Goal: Task Accomplishment & Management: Use online tool/utility

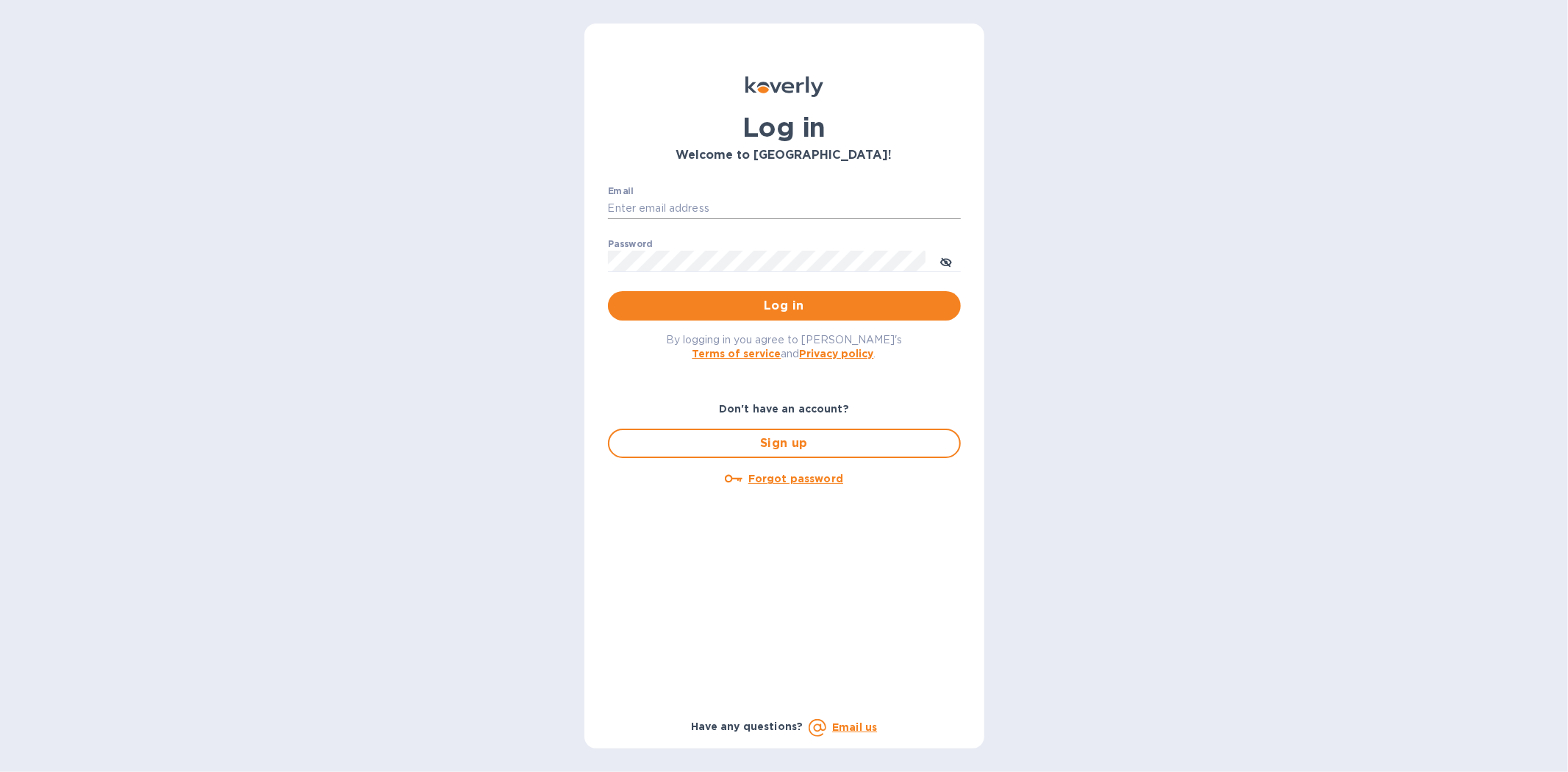
click at [672, 199] on input "Email" at bounding box center [784, 208] width 353 height 22
click at [629, 209] on input "Email" at bounding box center [784, 208] width 353 height 22
type input "kyle@seasalt.com"
click at [608, 291] on button "Log in" at bounding box center [784, 306] width 353 height 30
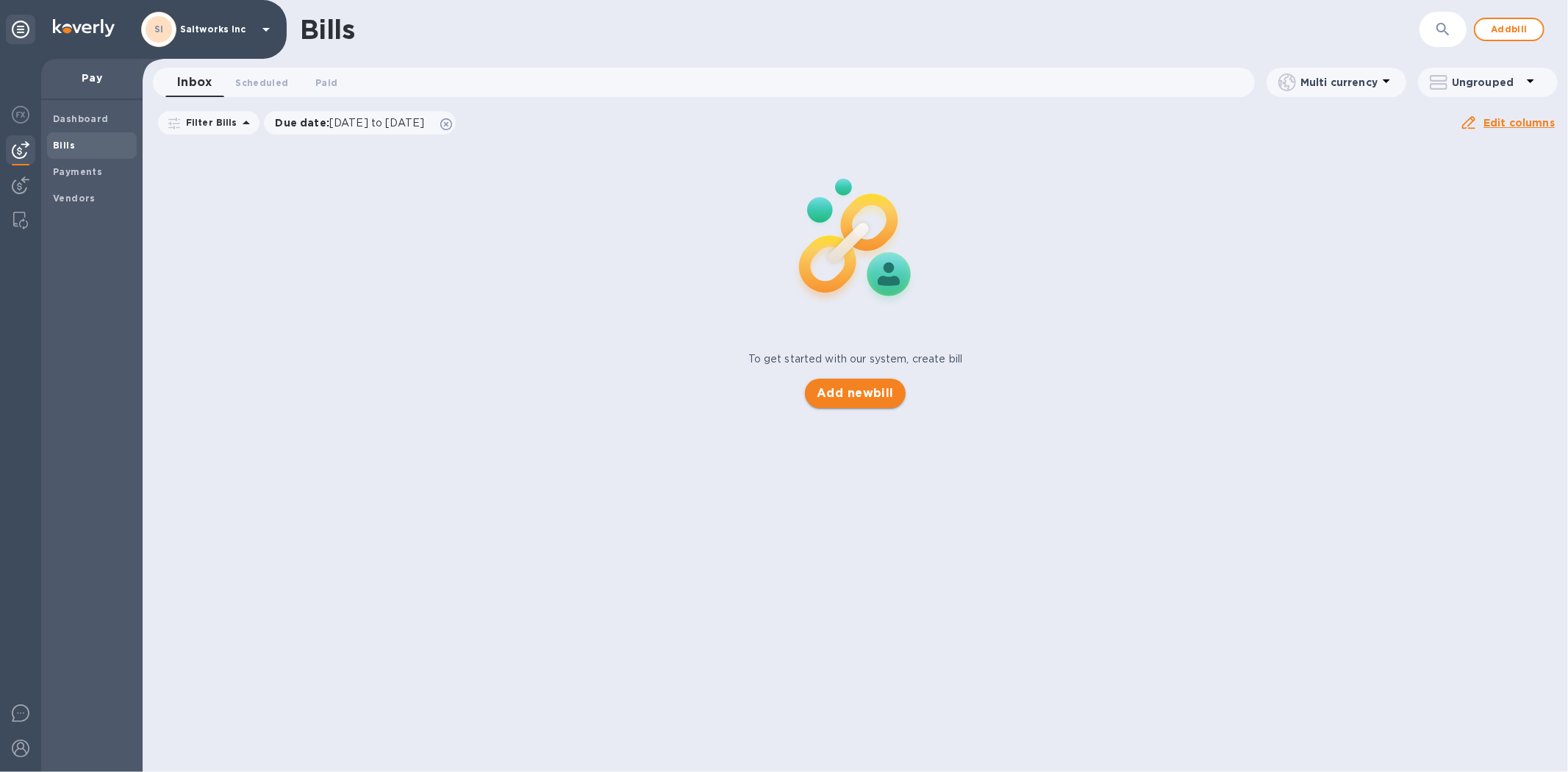
click at [846, 393] on span "Add new bill" at bounding box center [855, 393] width 78 height 17
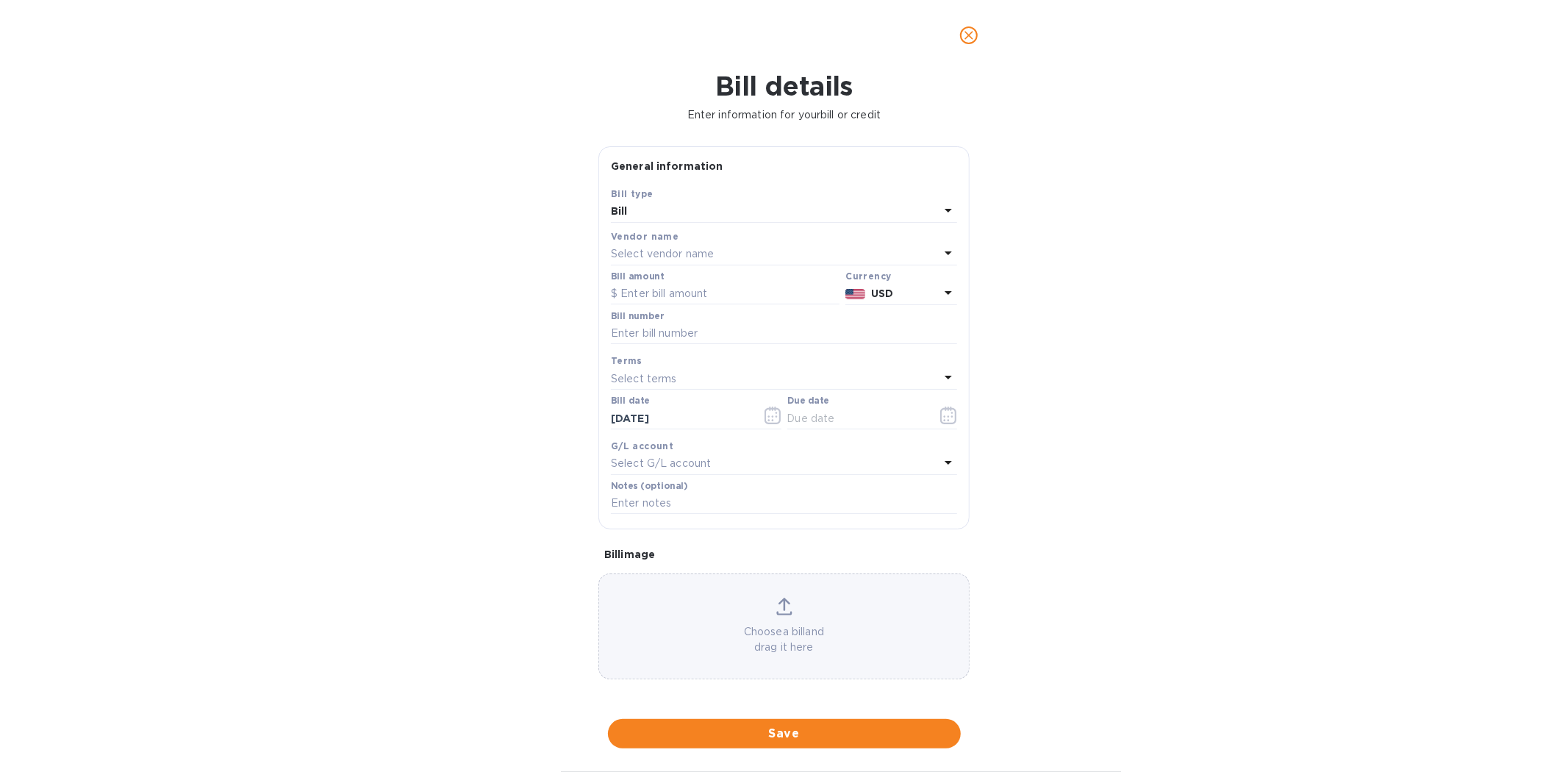
click at [665, 259] on p "Select vendor name" at bounding box center [662, 254] width 103 height 16
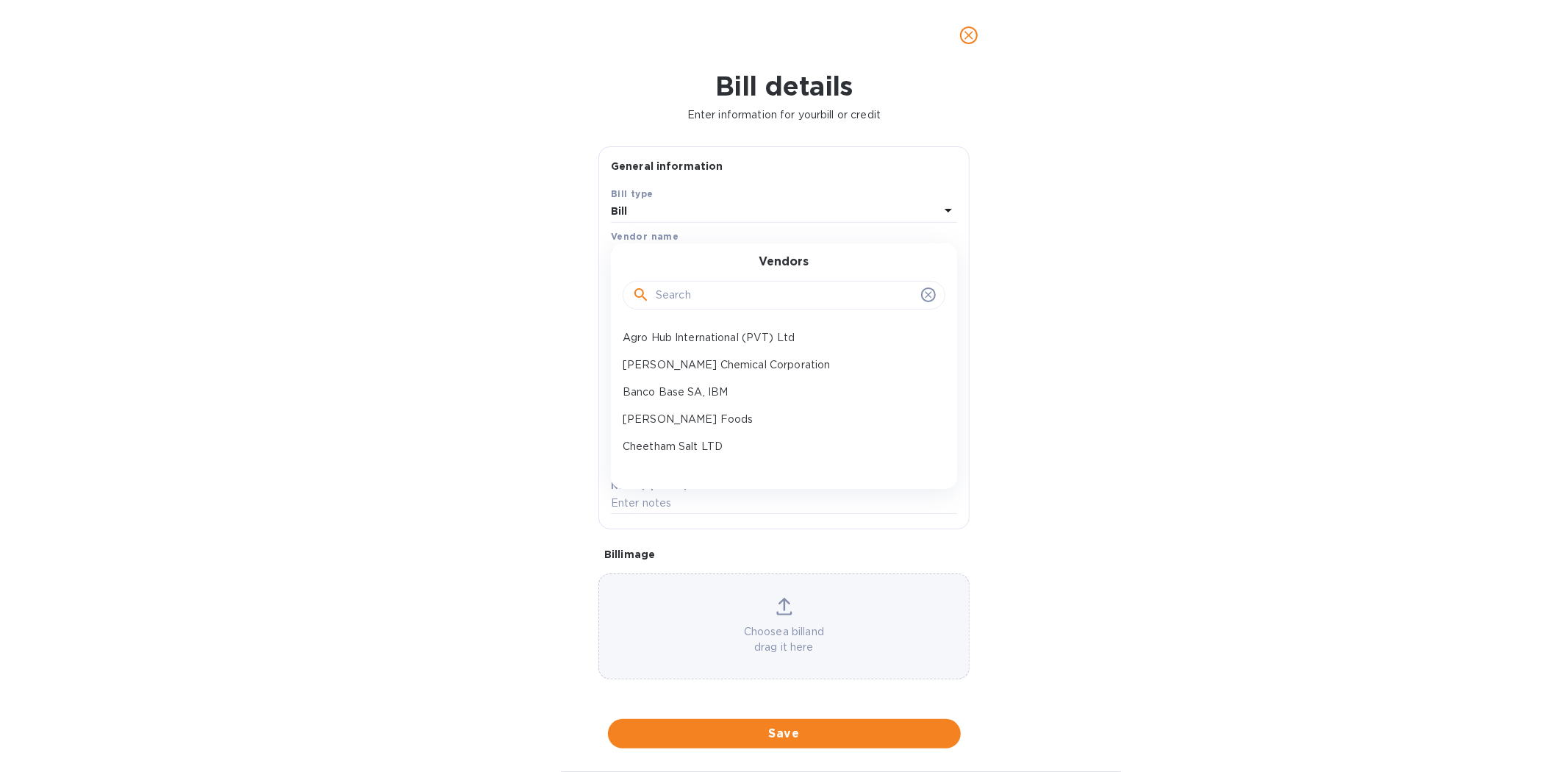
click at [686, 288] on input "text" at bounding box center [786, 295] width 260 height 22
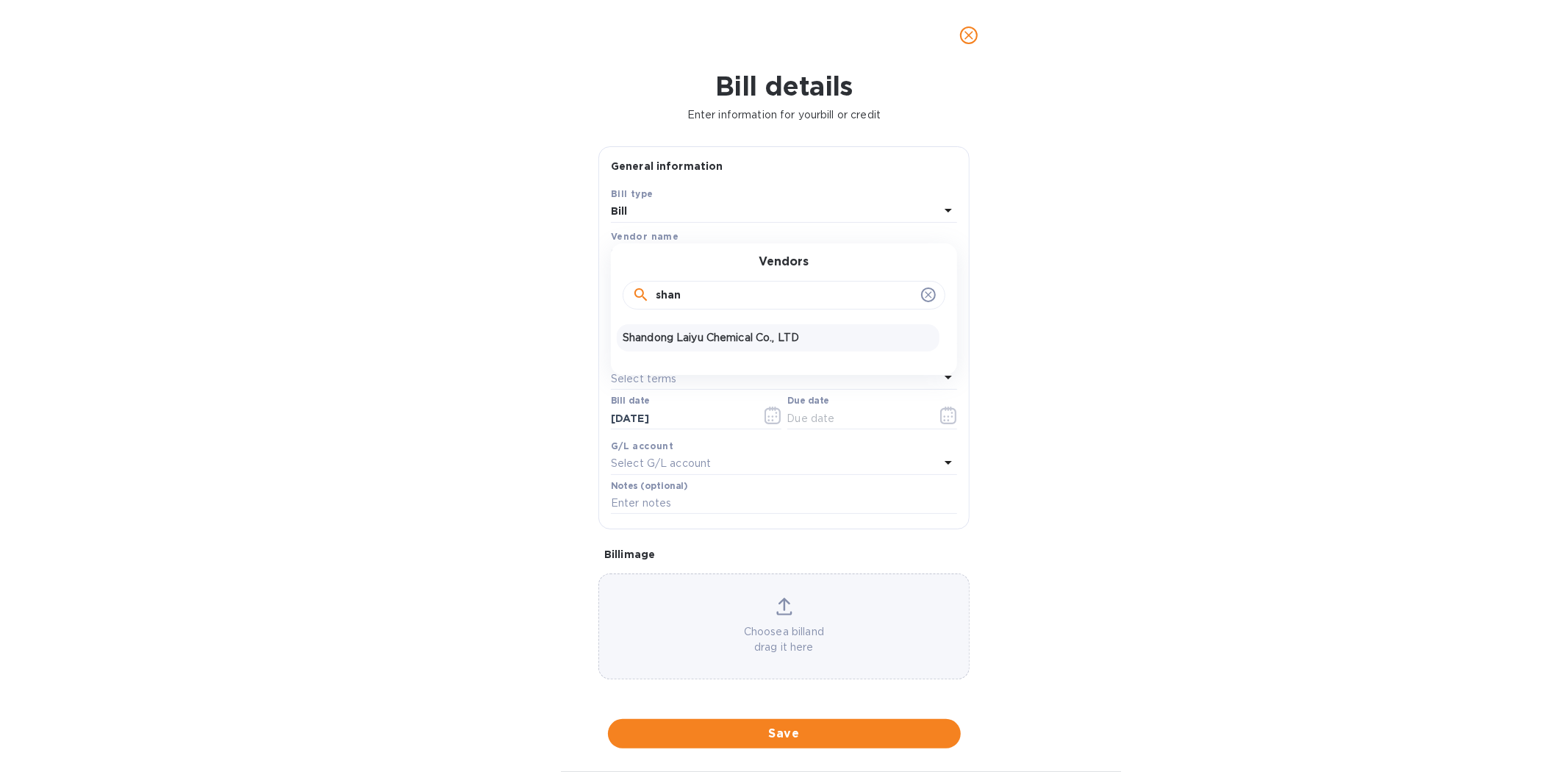
type input "shan"
click at [699, 335] on p "Shandong Laiyu Chemical Co., LTD" at bounding box center [778, 338] width 311 height 16
click at [973, 35] on icon "close" at bounding box center [969, 35] width 15 height 15
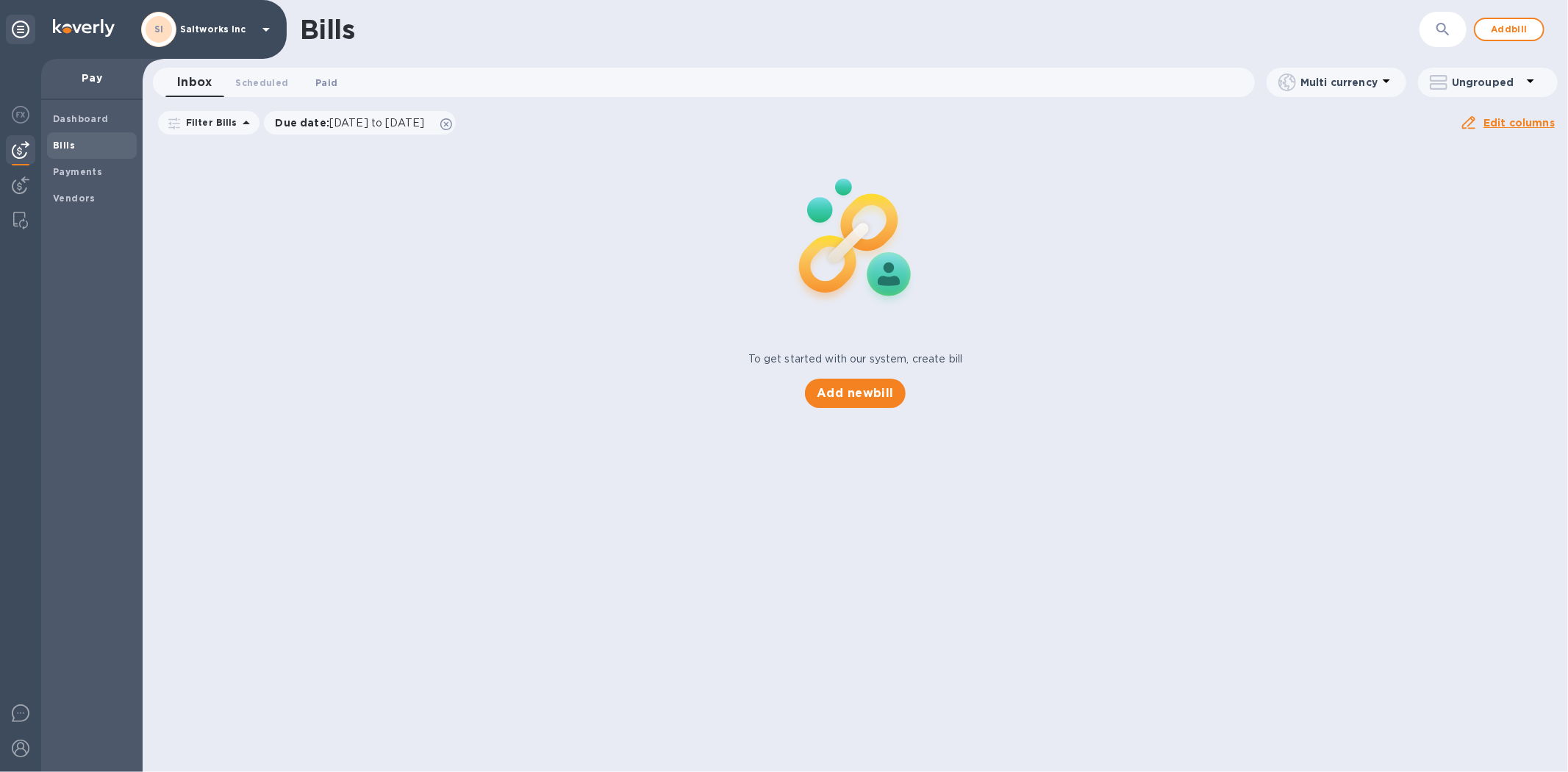
click at [317, 79] on span "Paid 0" at bounding box center [326, 83] width 22 height 16
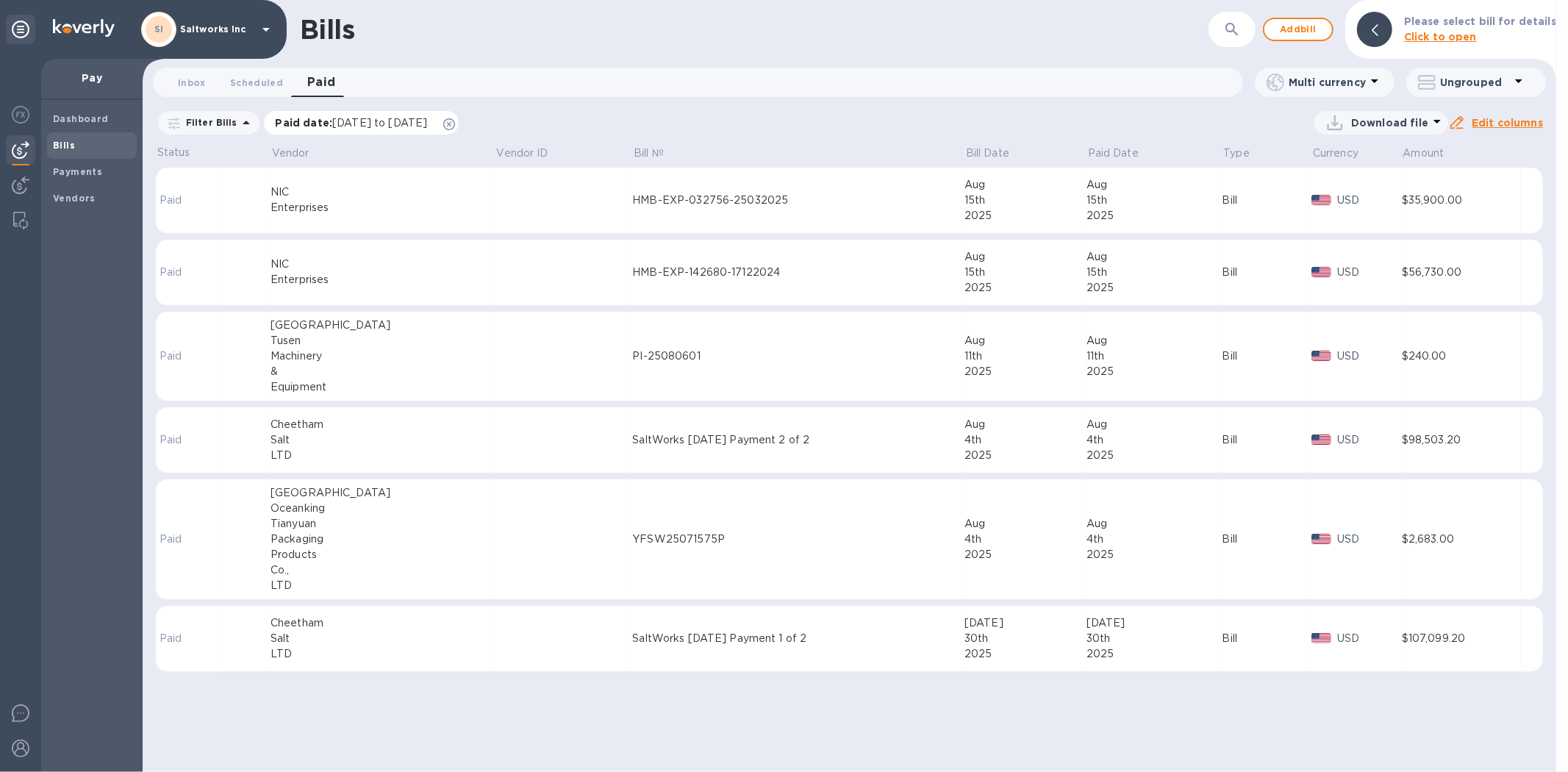
click at [368, 119] on span "[DATE] to [DATE]" at bounding box center [379, 123] width 95 height 12
click at [402, 194] on icon "button" at bounding box center [409, 194] width 17 height 17
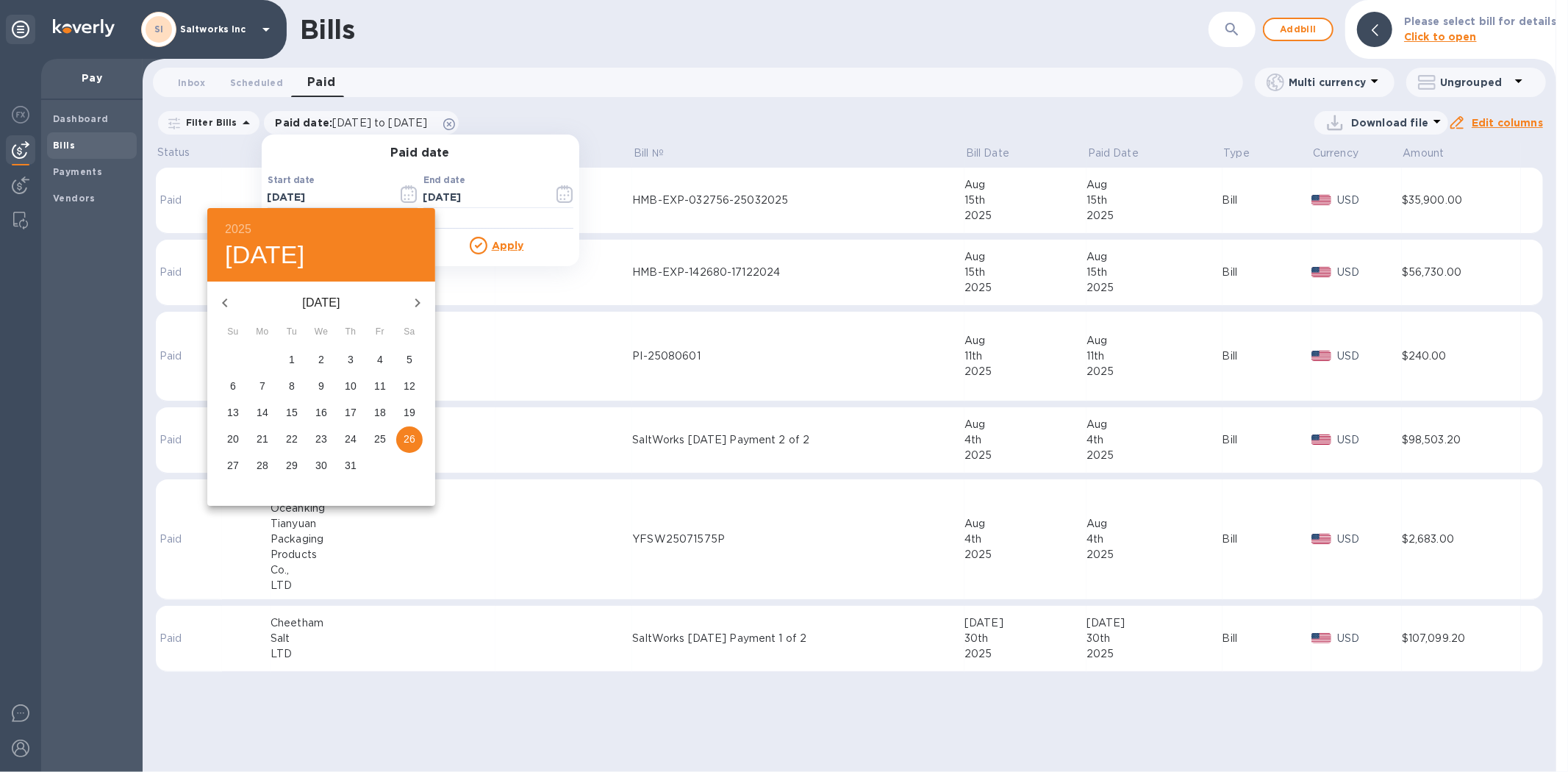
click at [231, 301] on icon "button" at bounding box center [225, 303] width 17 height 17
click at [412, 353] on p "1" at bounding box center [409, 359] width 6 height 15
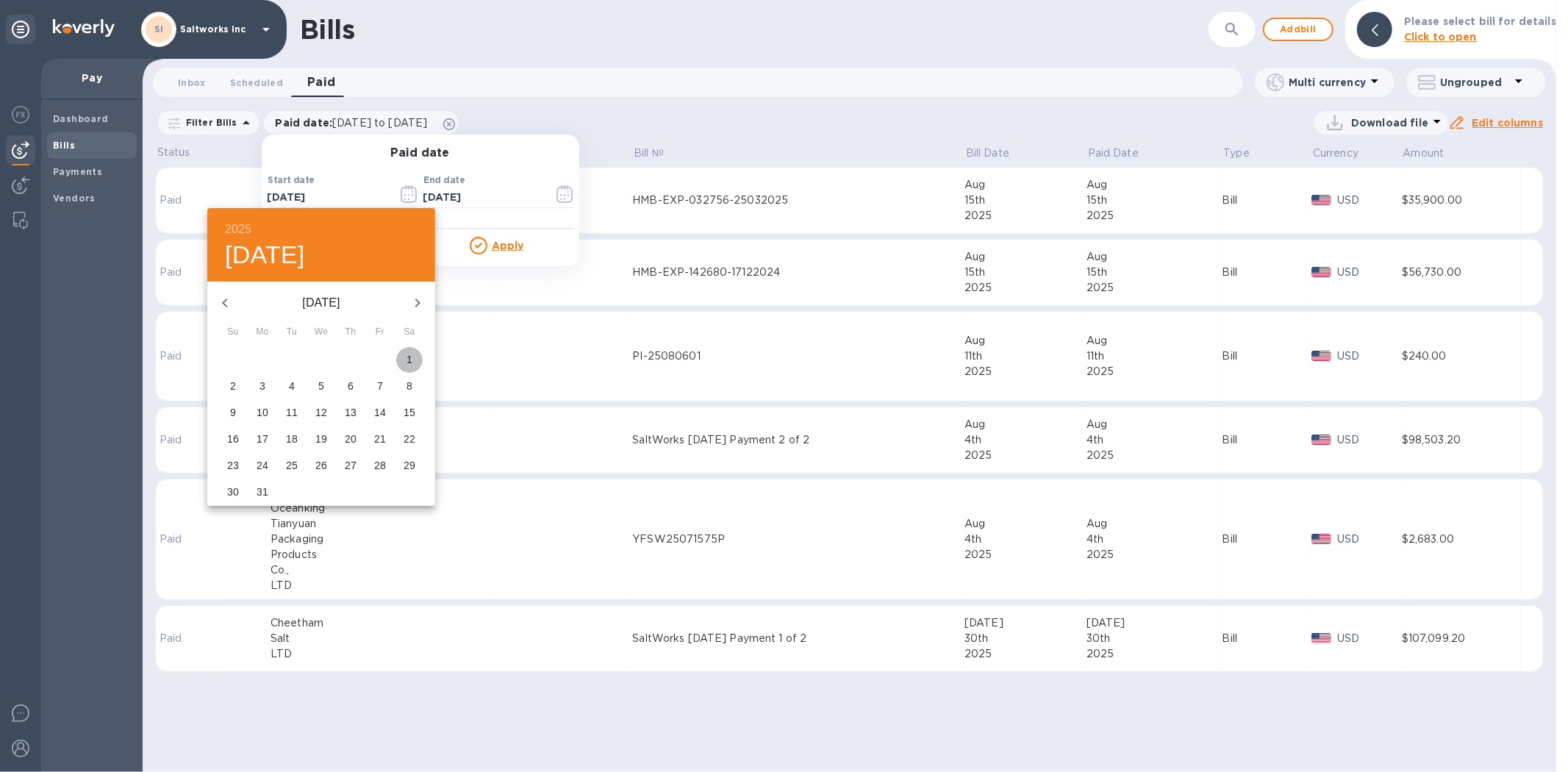
type input "[DATE]"
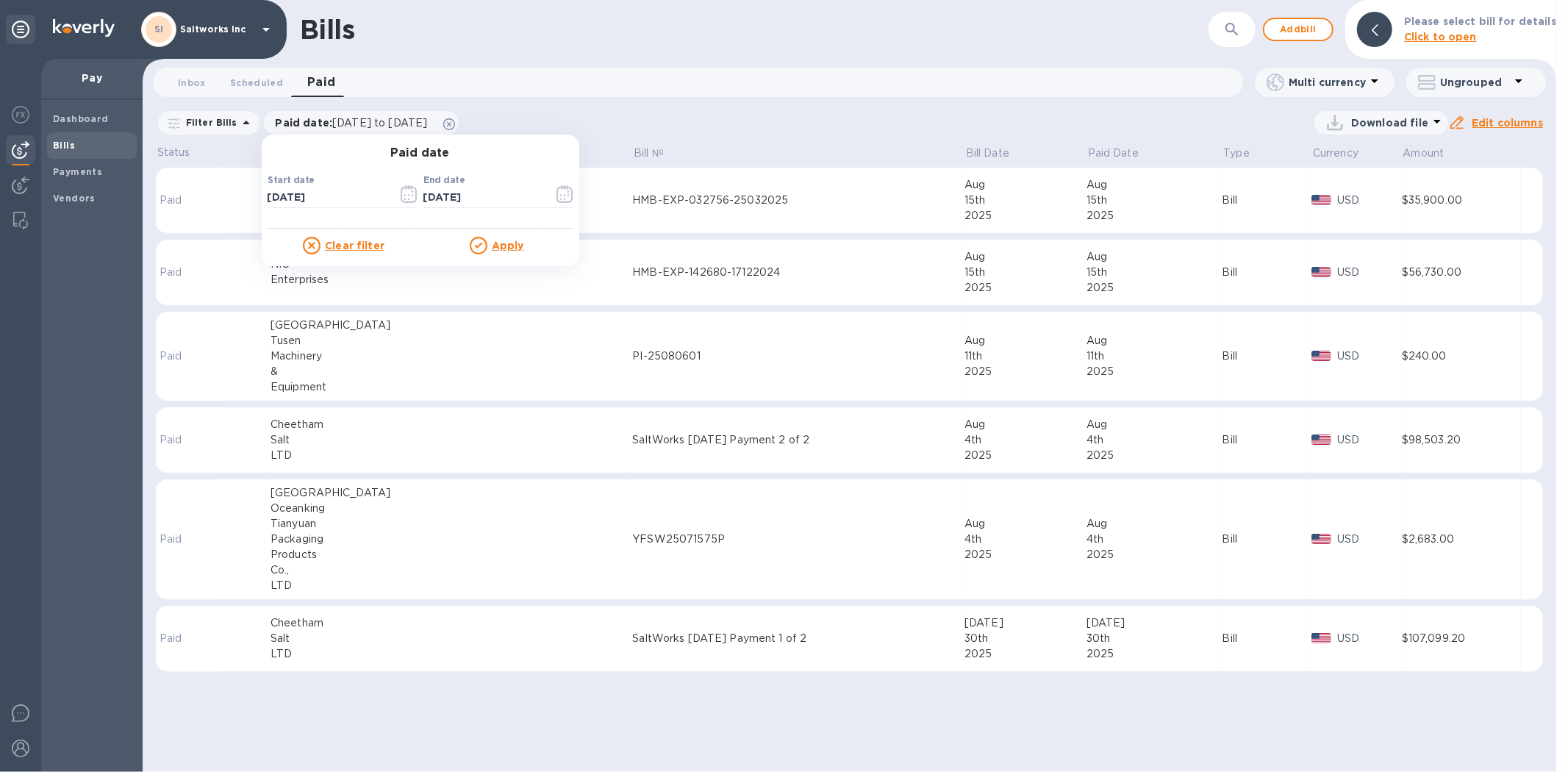
click at [482, 243] on icon at bounding box center [478, 246] width 17 height 17
click at [511, 247] on u "Apply" at bounding box center [508, 246] width 32 height 12
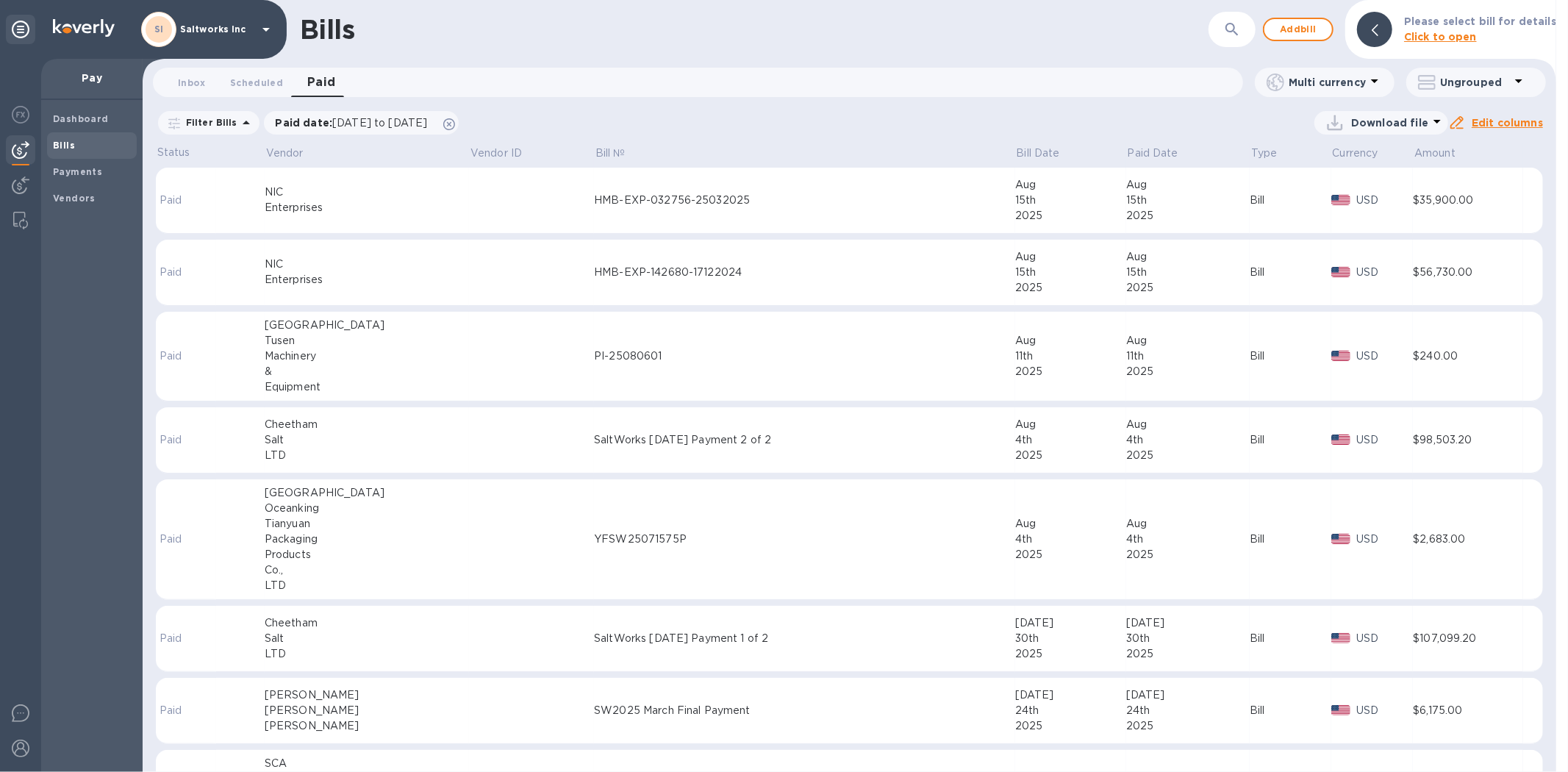
click at [1239, 18] on button "button" at bounding box center [1232, 30] width 36 height 36
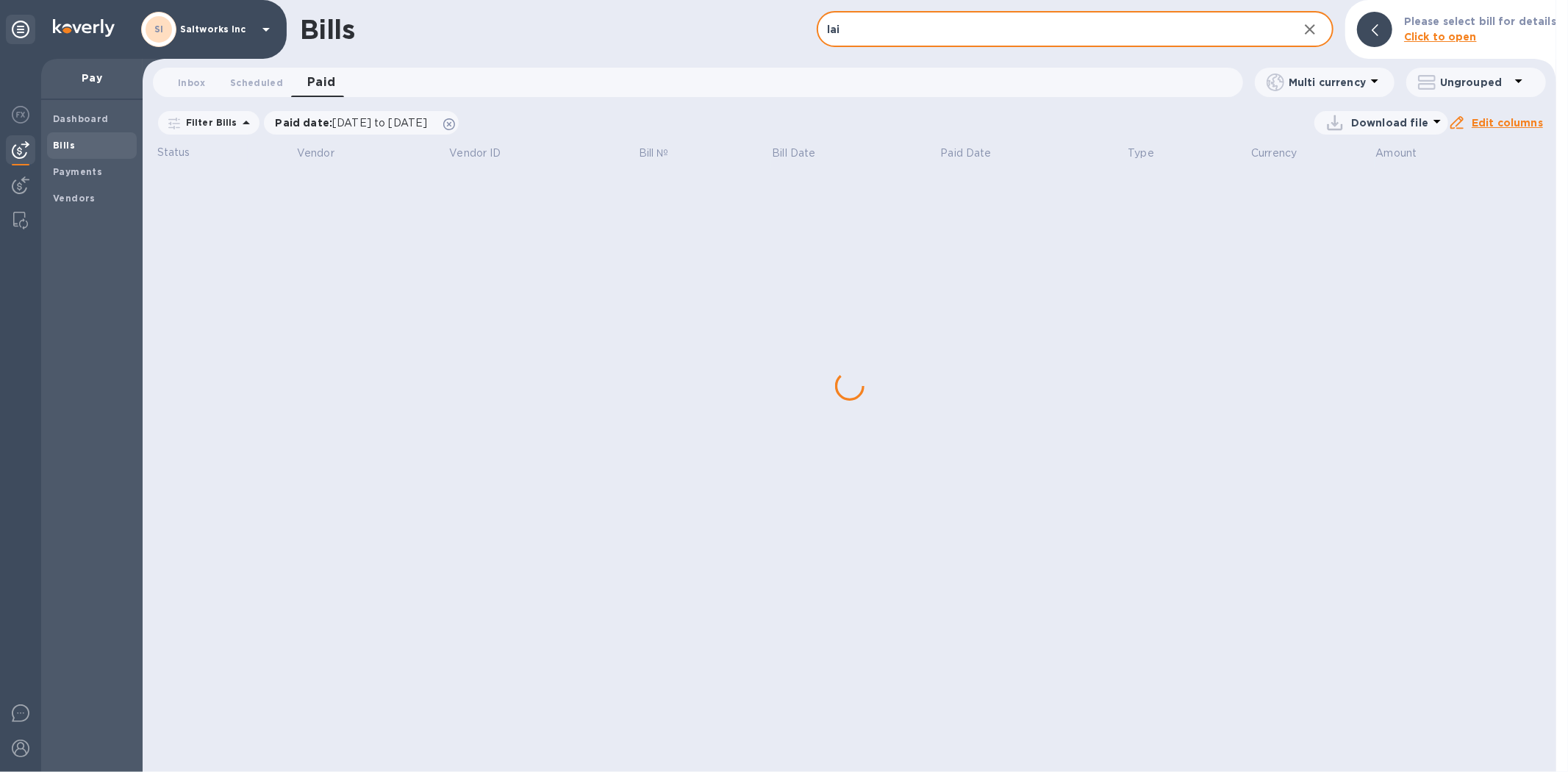
type input "lai"
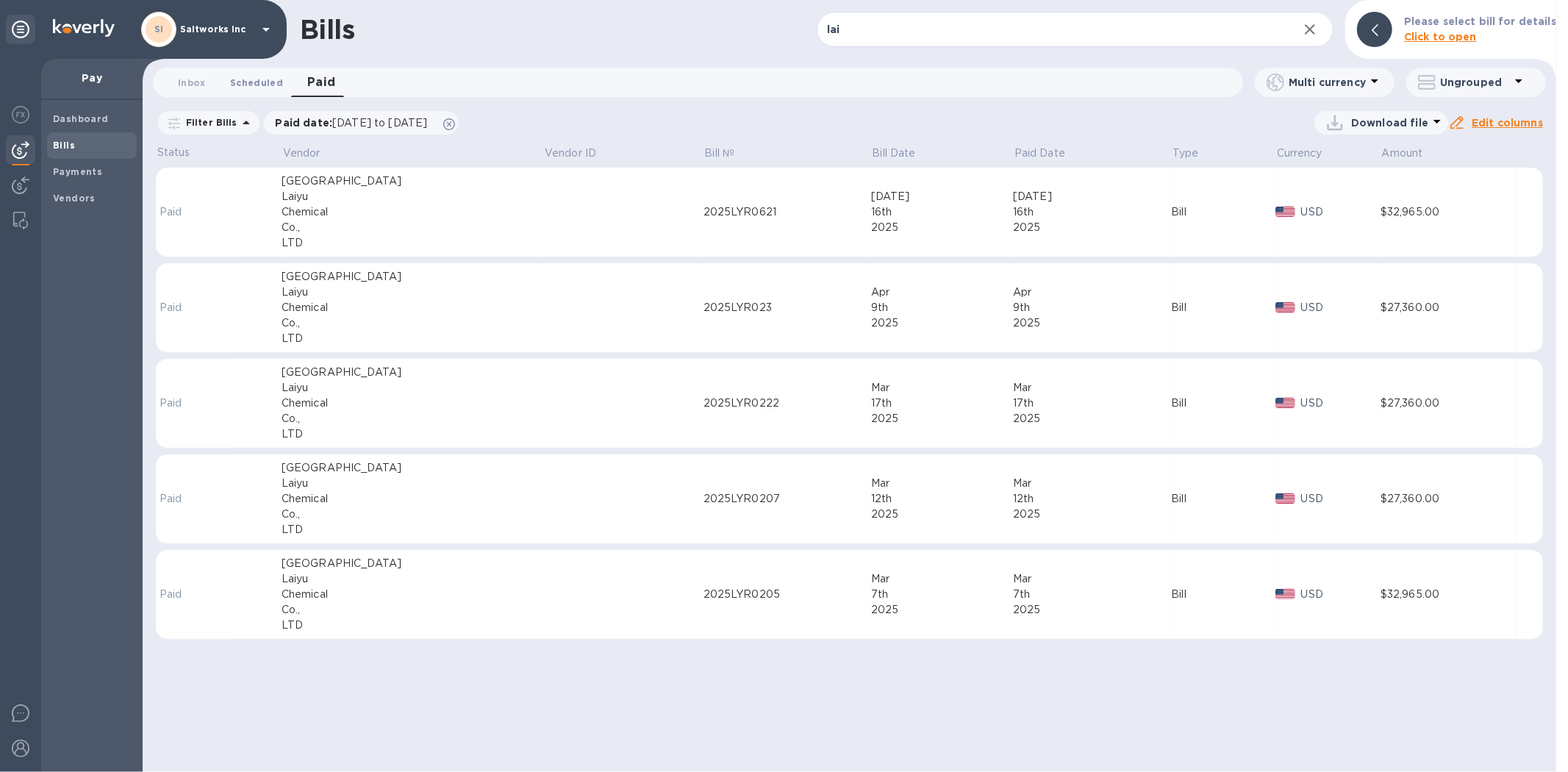
click at [254, 78] on span "Scheduled 0" at bounding box center [256, 83] width 53 height 16
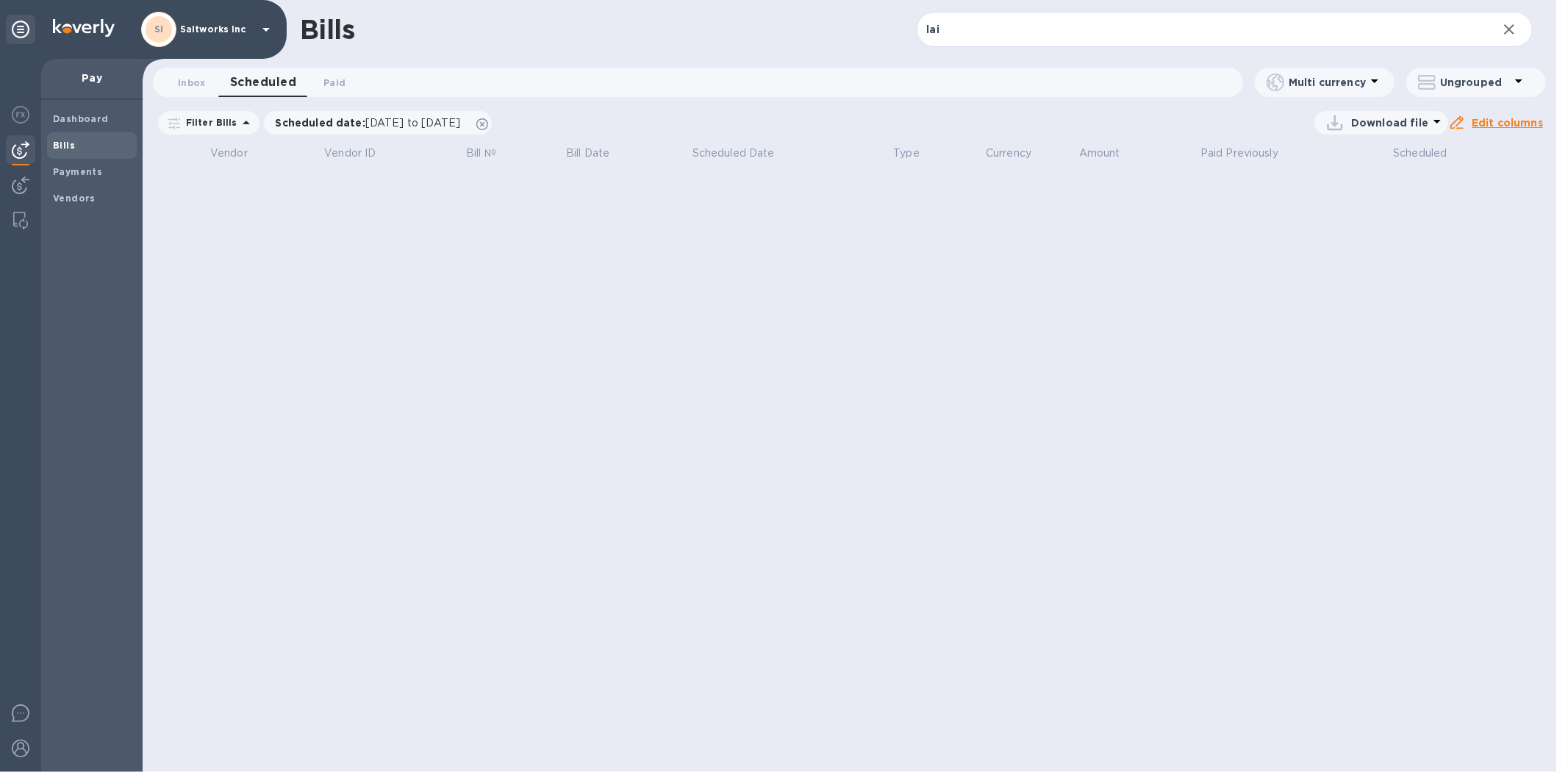
click at [64, 150] on b "Bills" at bounding box center [64, 145] width 22 height 11
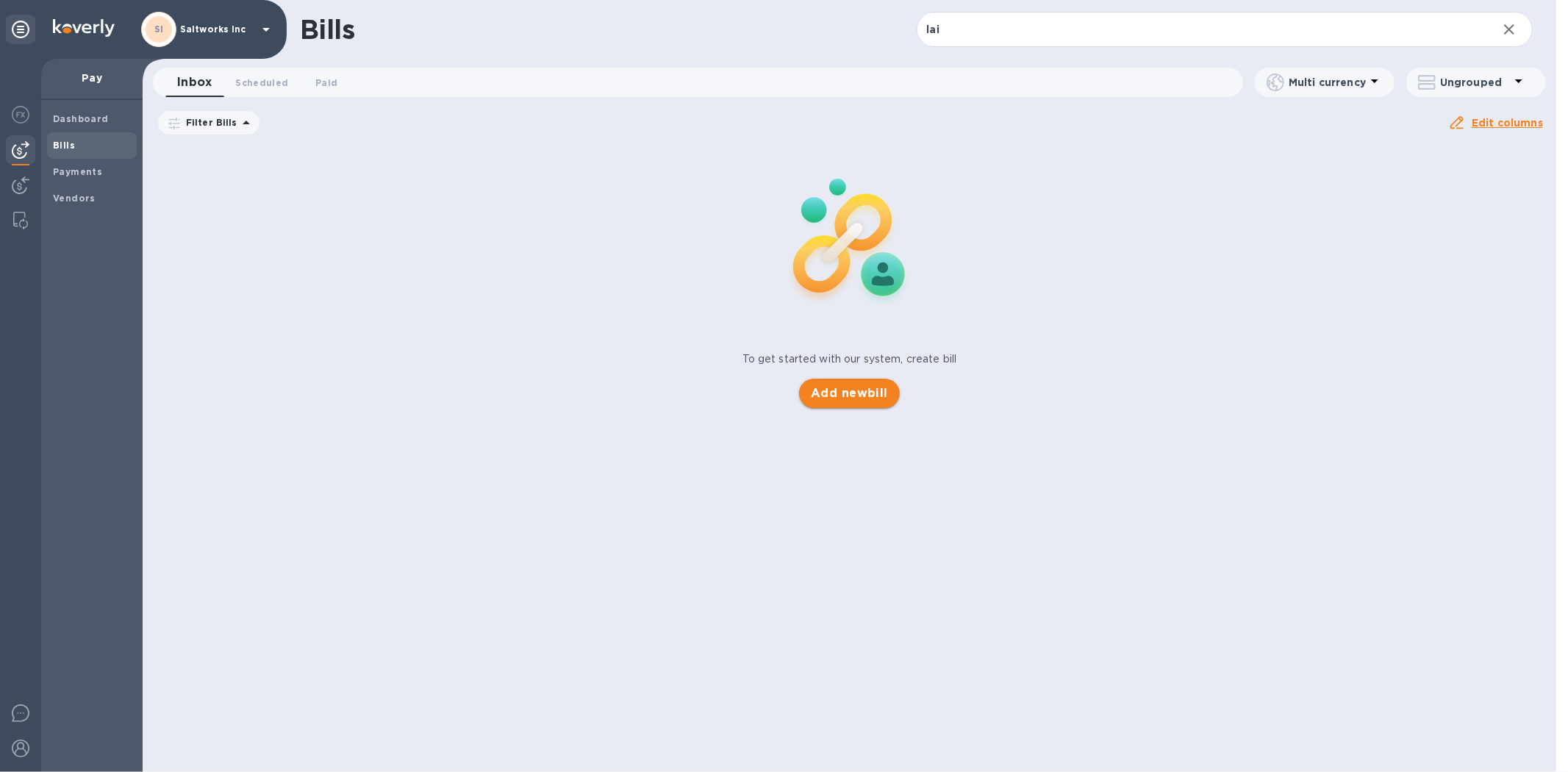
click at [868, 389] on span "Add new bill" at bounding box center [849, 393] width 78 height 17
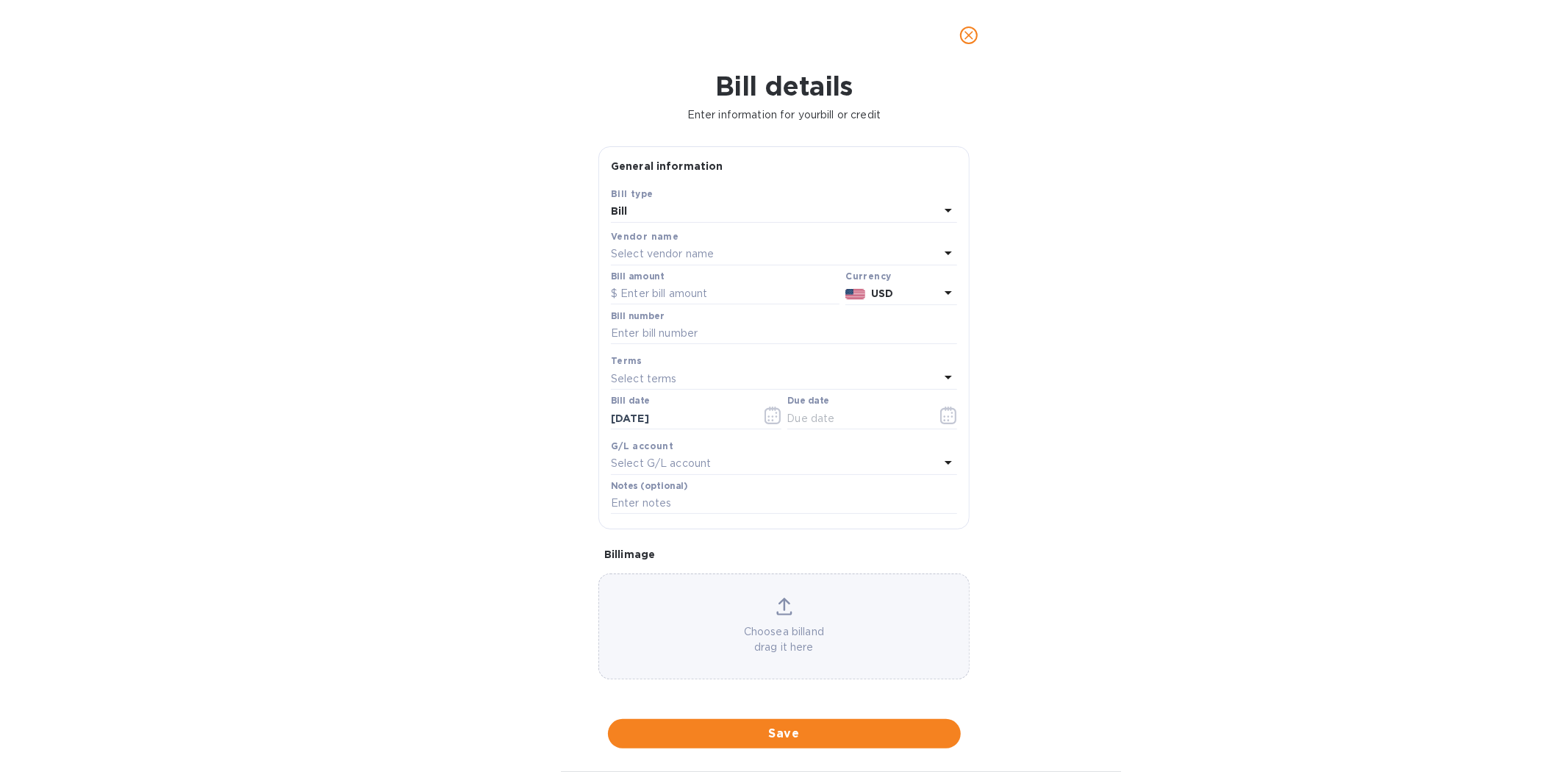
click at [652, 252] on p "Select vendor name" at bounding box center [662, 254] width 103 height 16
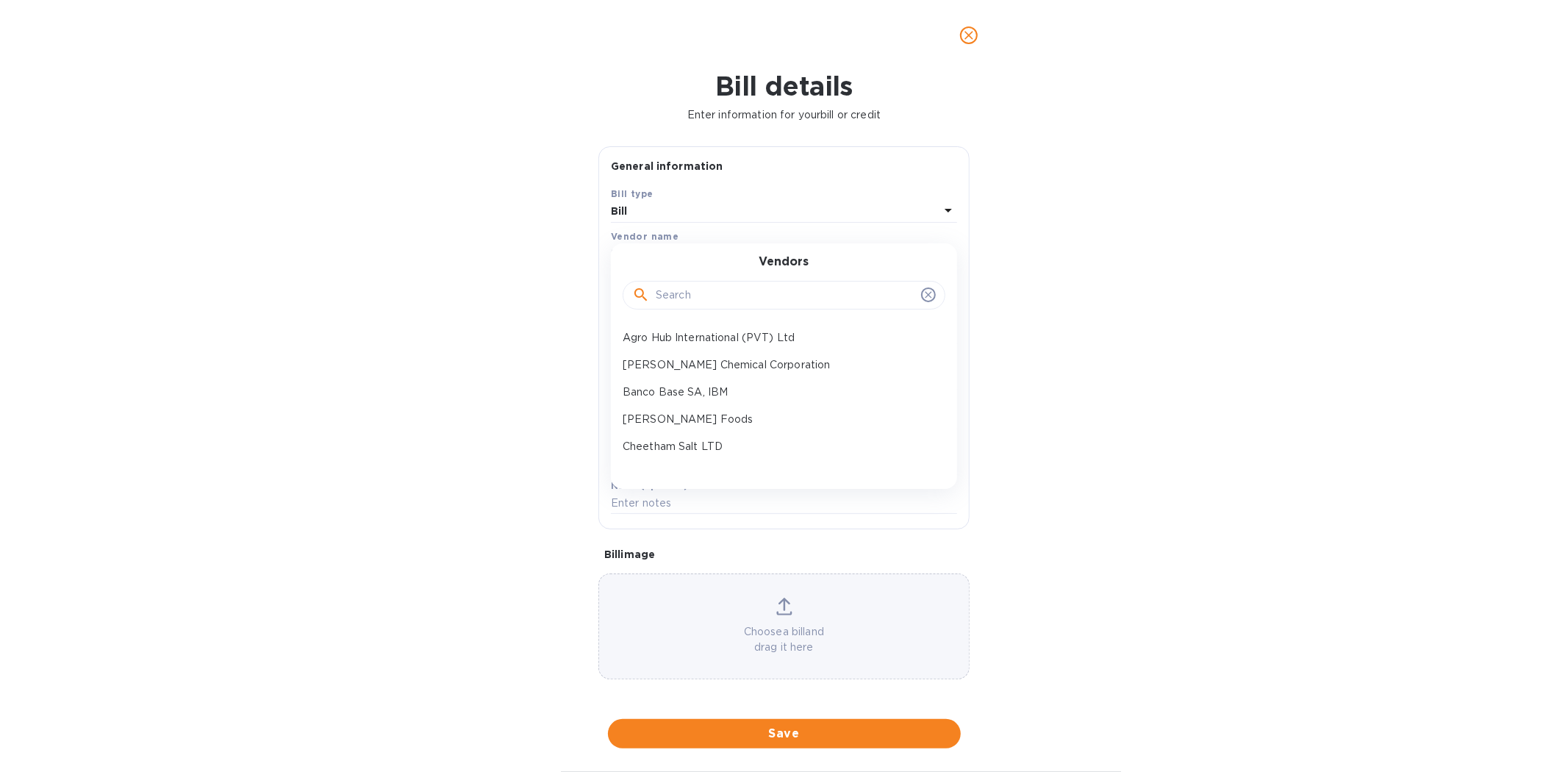
click at [681, 296] on input "text" at bounding box center [786, 295] width 260 height 22
type input "shan"
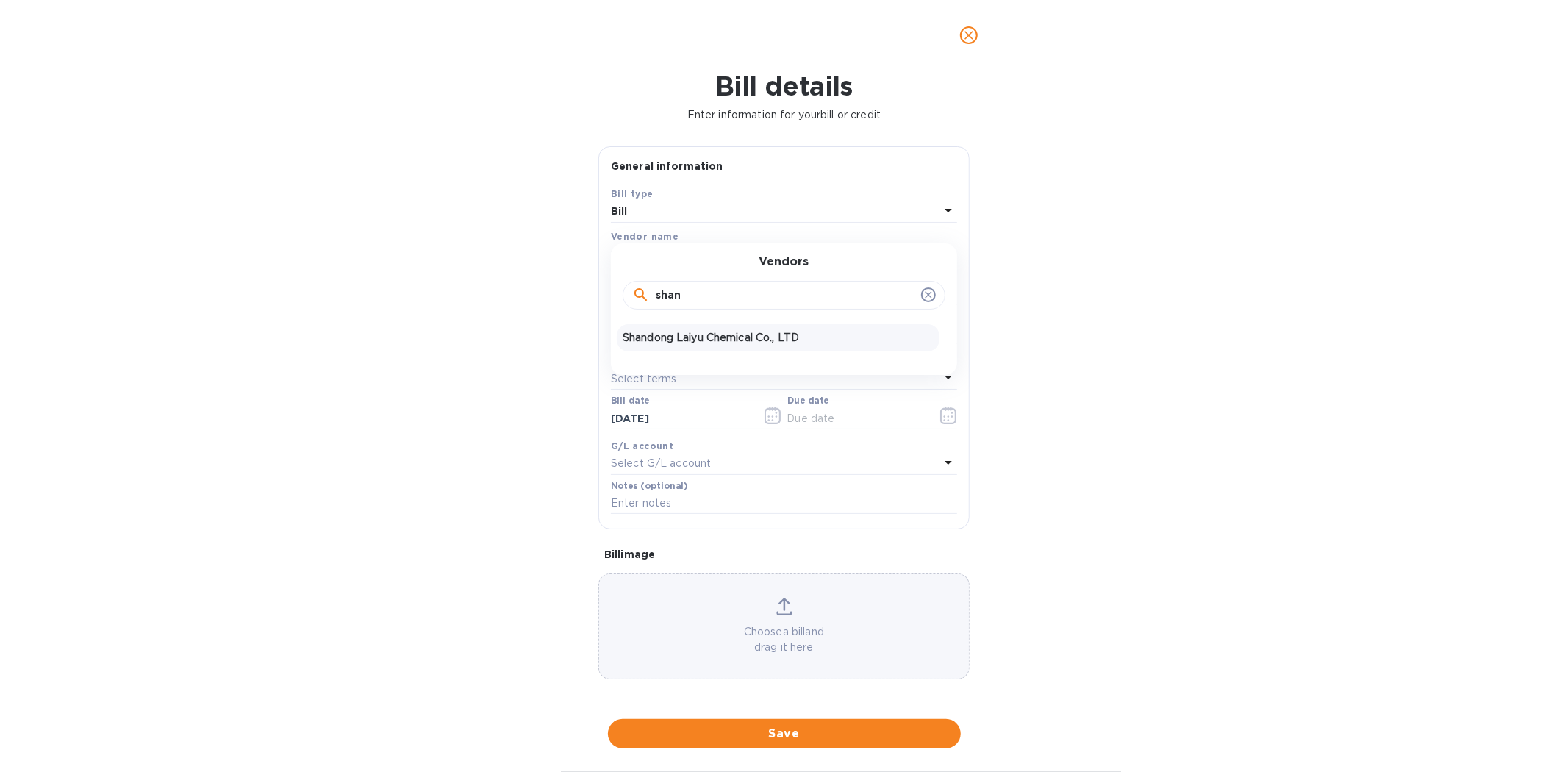
click at [688, 337] on p "Shandong Laiyu Chemical Co., LTD" at bounding box center [778, 338] width 311 height 16
click at [671, 298] on input "text" at bounding box center [725, 294] width 228 height 22
type input "32,965"
click at [799, 336] on input "SaltWorks PMT Inv 2025LYR0728" at bounding box center [783, 333] width 346 height 22
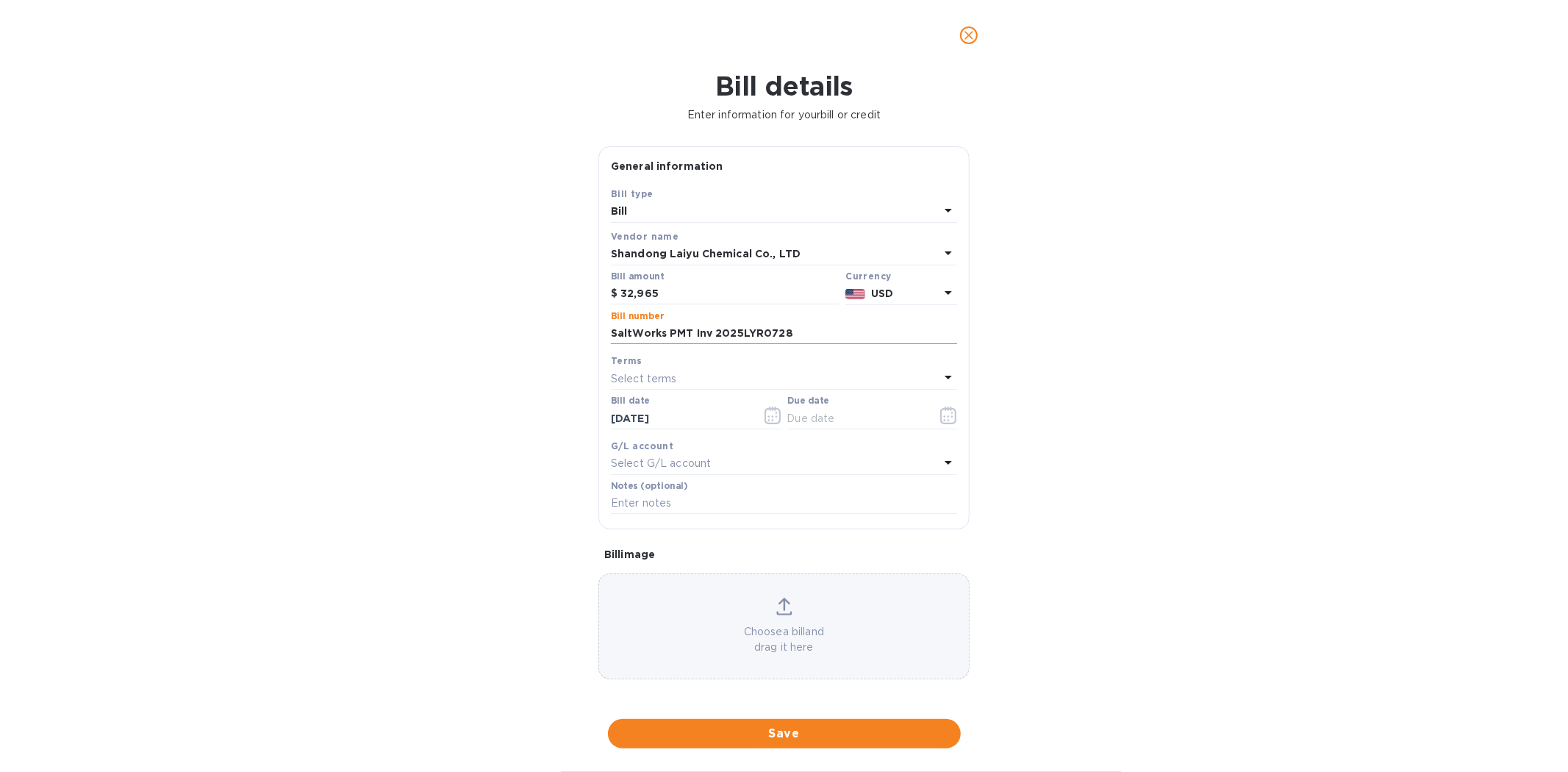
click at [799, 336] on input "SaltWorks PMT Inv 2025LYR0728" at bounding box center [783, 333] width 346 height 22
type input "SaltWorks PMT Inv 2025LYR0728"
click at [950, 417] on icon "button" at bounding box center [948, 416] width 17 height 17
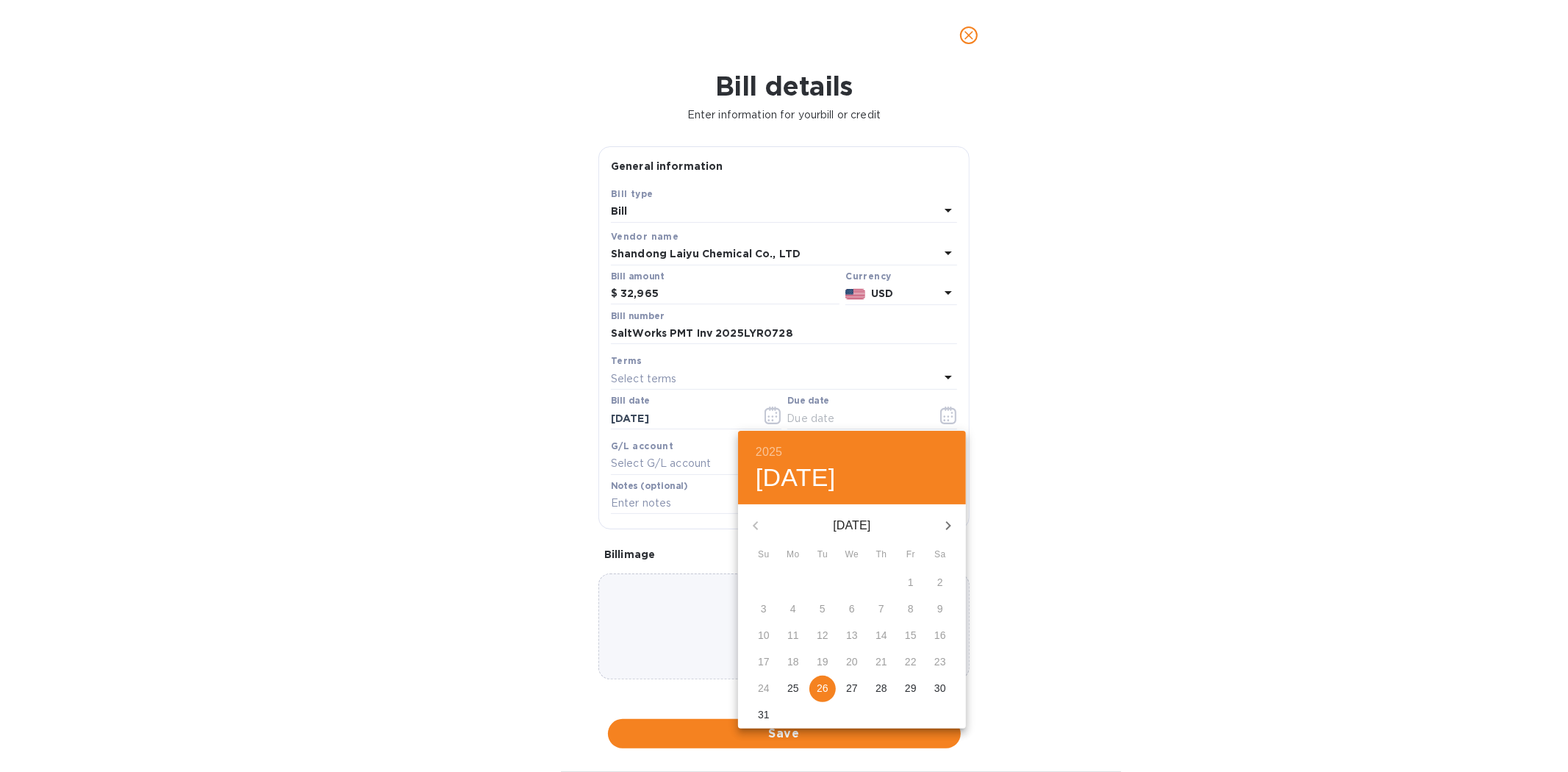
click at [821, 686] on p "26" at bounding box center [823, 687] width 12 height 15
type input "[DATE]"
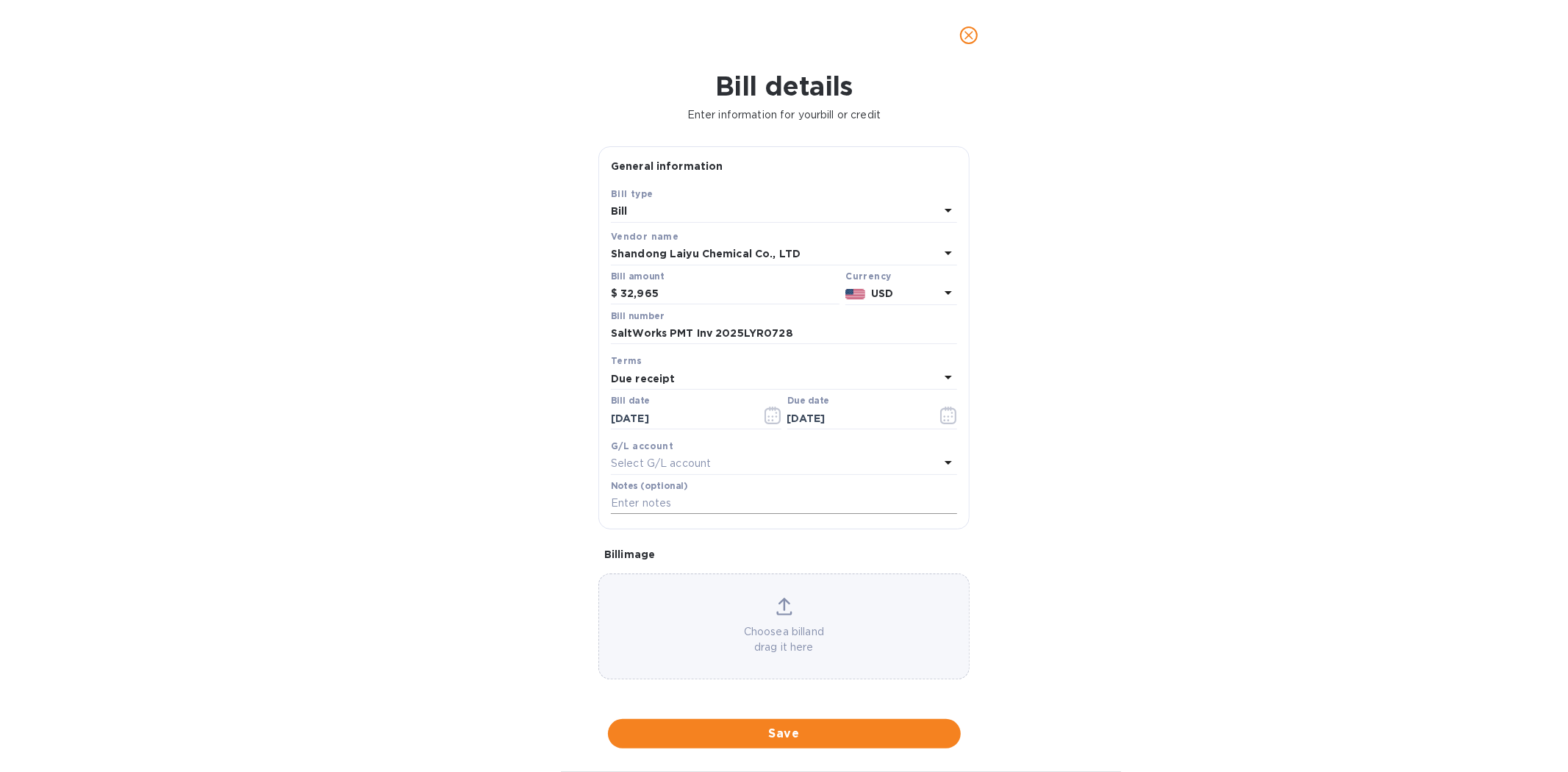
click at [659, 508] on input "text" at bounding box center [783, 503] width 346 height 22
paste input "SaltWorks PMT Inv 2025LYR0728"
type input "SaltWorks PMT Inv 2025LYR0728"
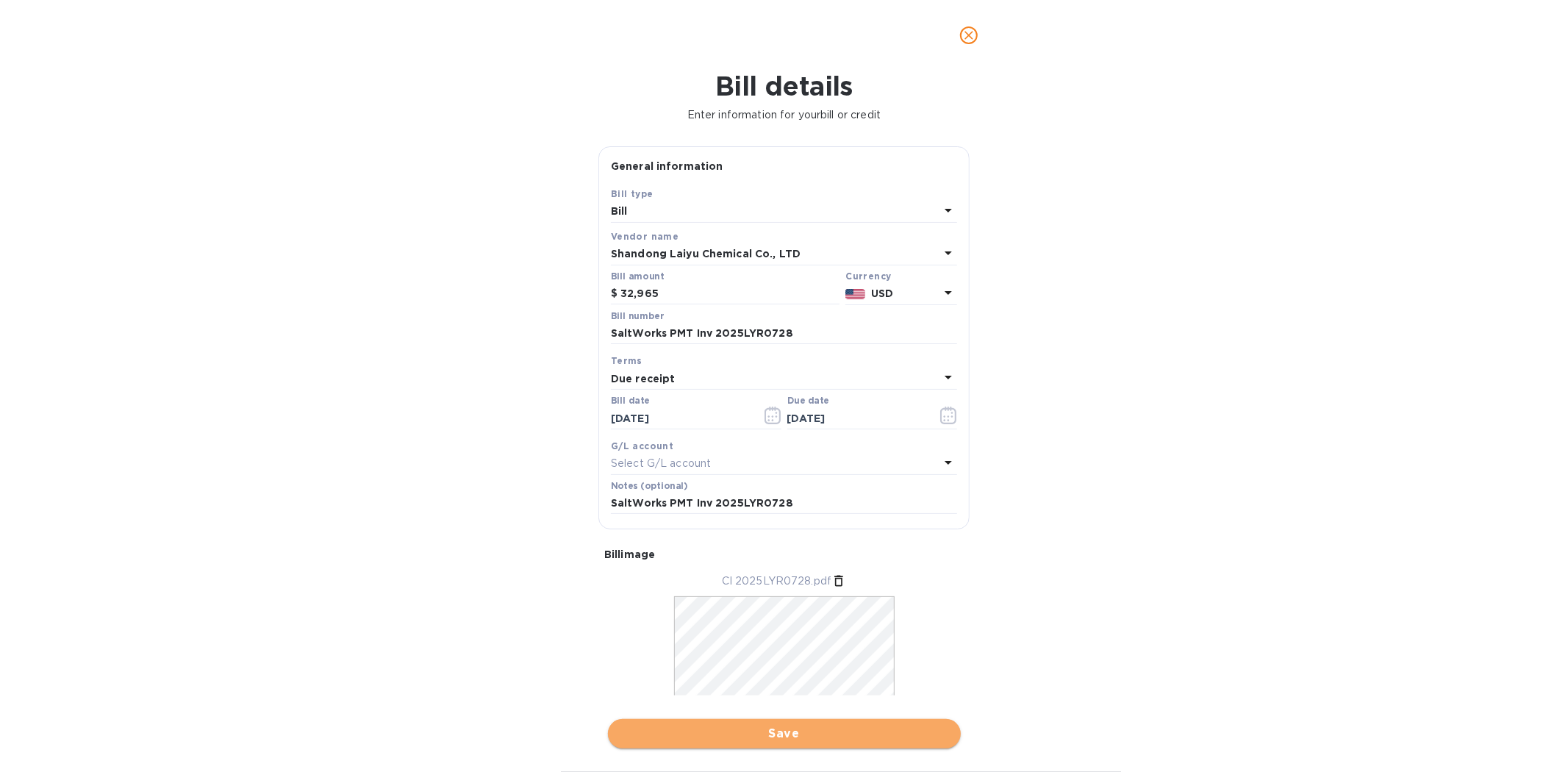
click at [775, 733] on span "Save" at bounding box center [784, 734] width 329 height 17
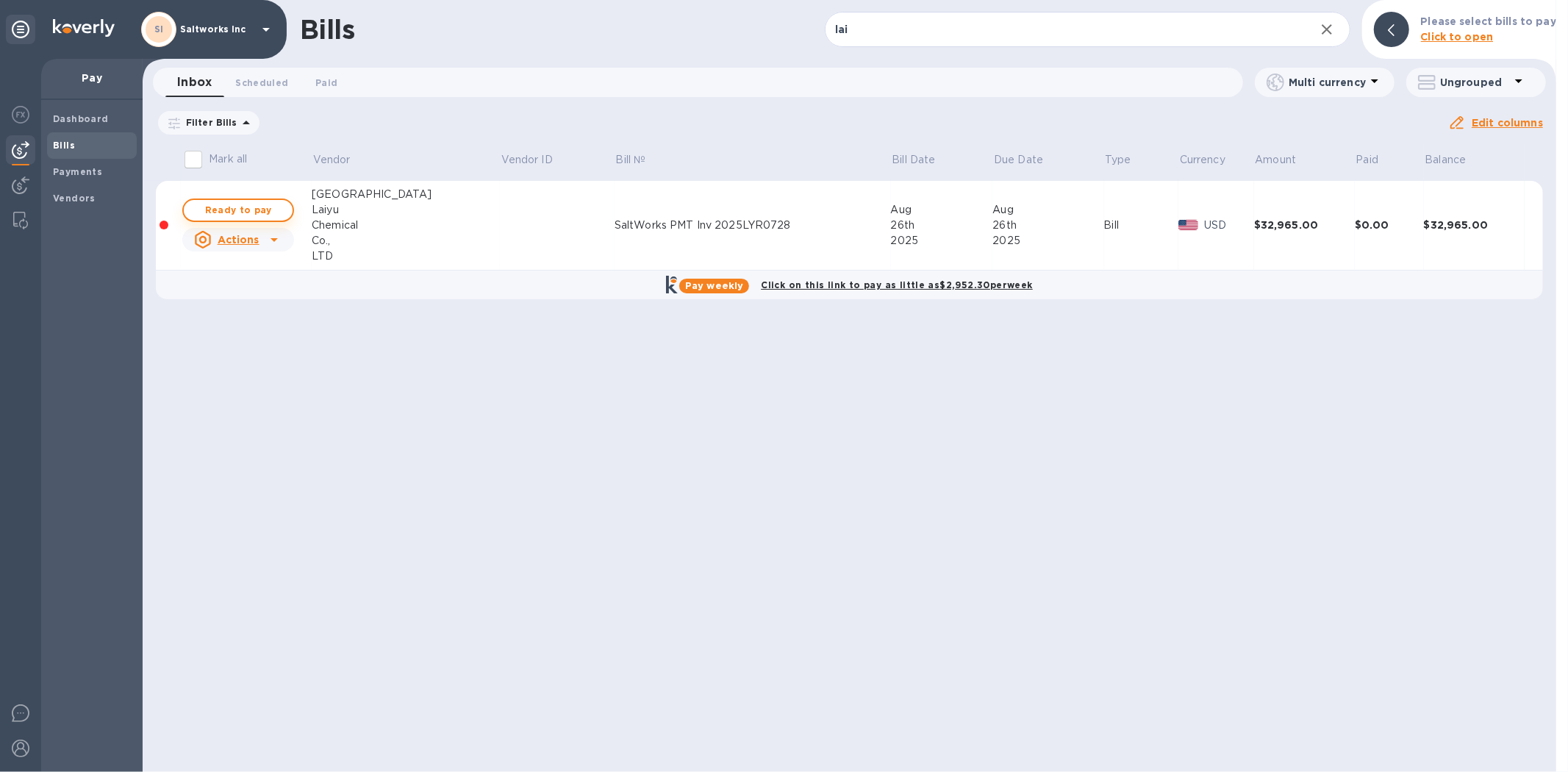
click at [242, 207] on span "Ready to pay" at bounding box center [238, 210] width 85 height 17
click at [247, 210] on span "Ready to pay" at bounding box center [238, 210] width 85 height 17
checkbox input "true"
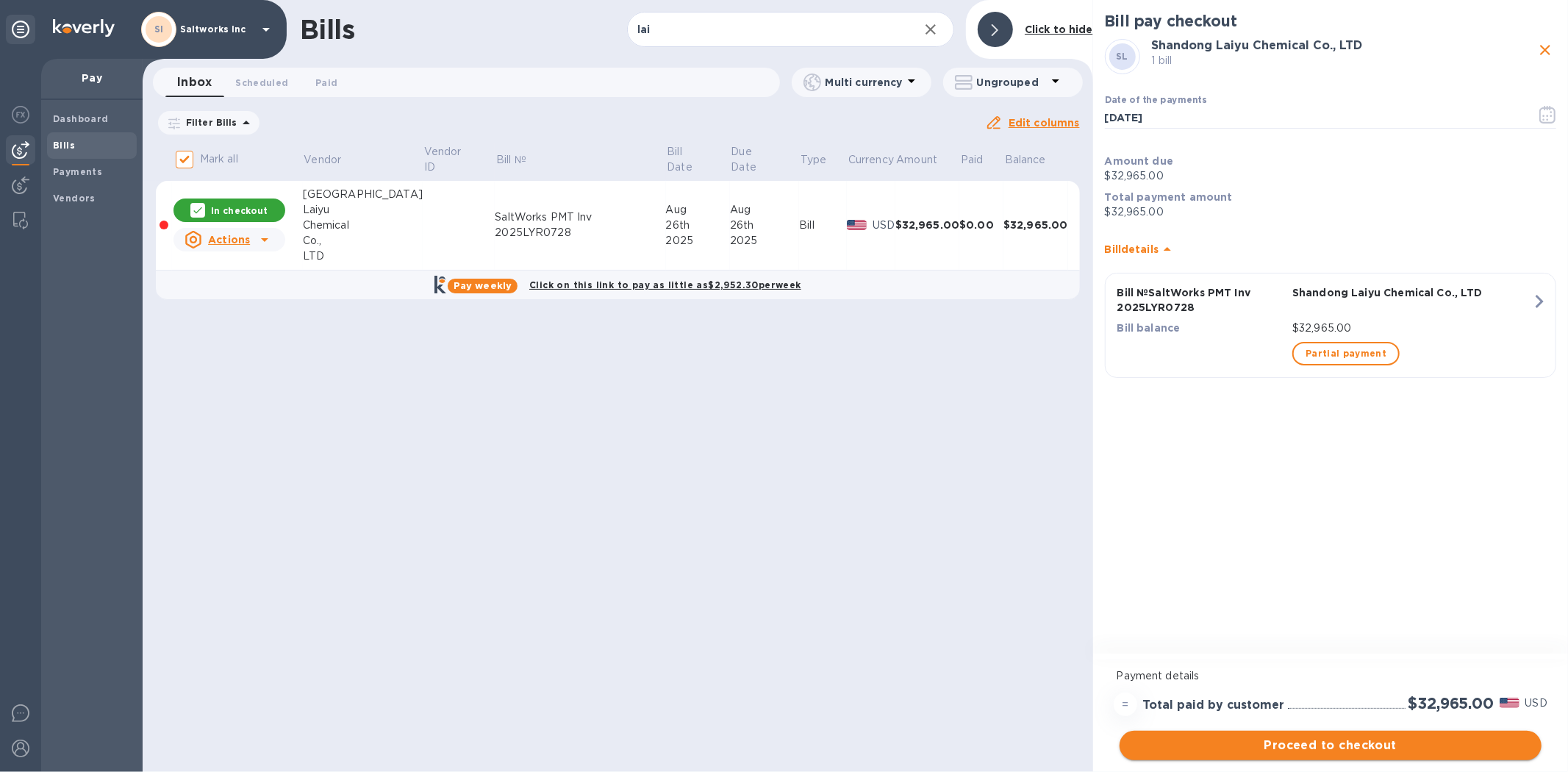
click at [1339, 744] on span "Proceed to checkout" at bounding box center [1330, 746] width 398 height 17
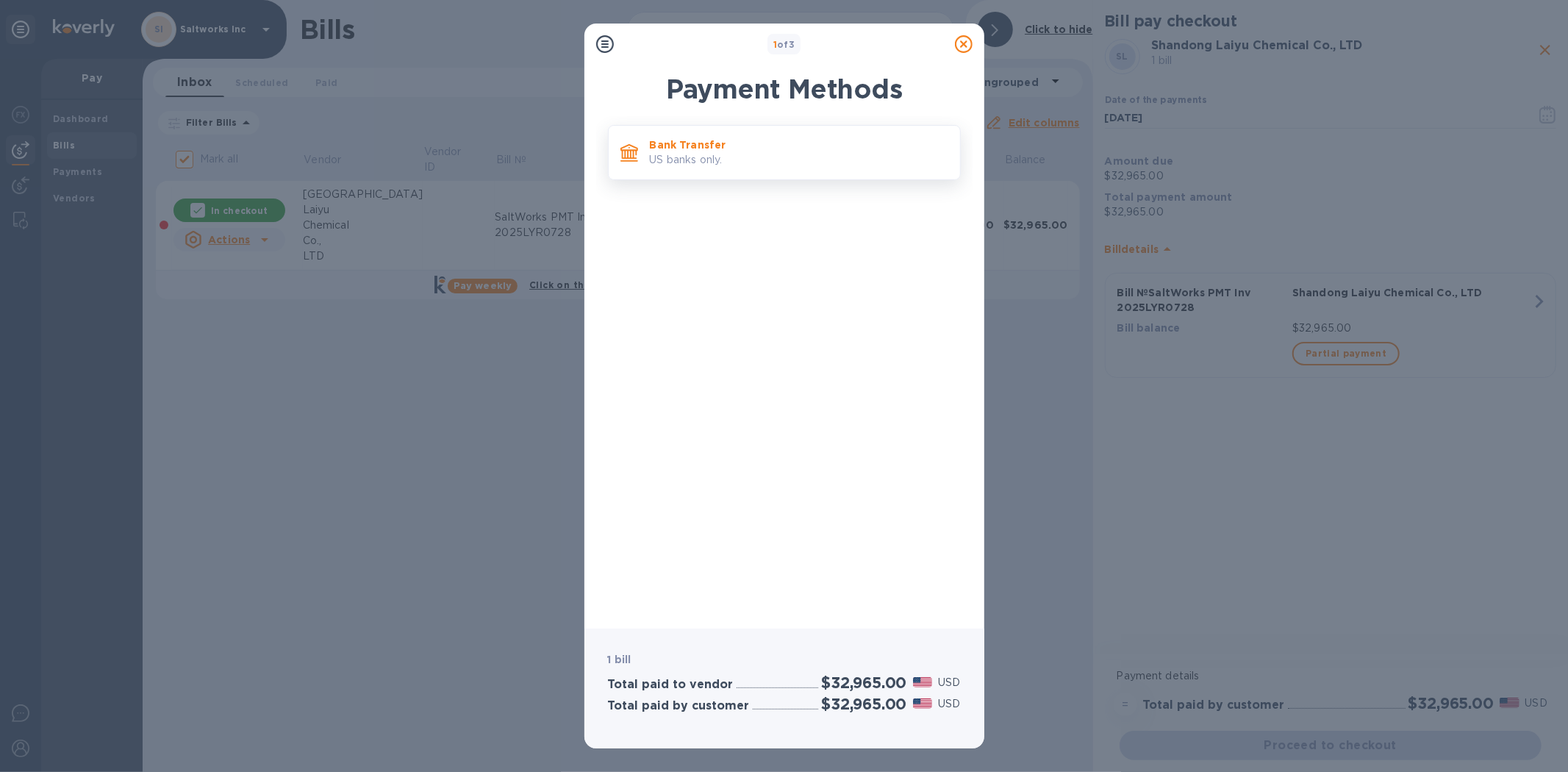
click at [700, 159] on p "US banks only." at bounding box center [799, 160] width 299 height 16
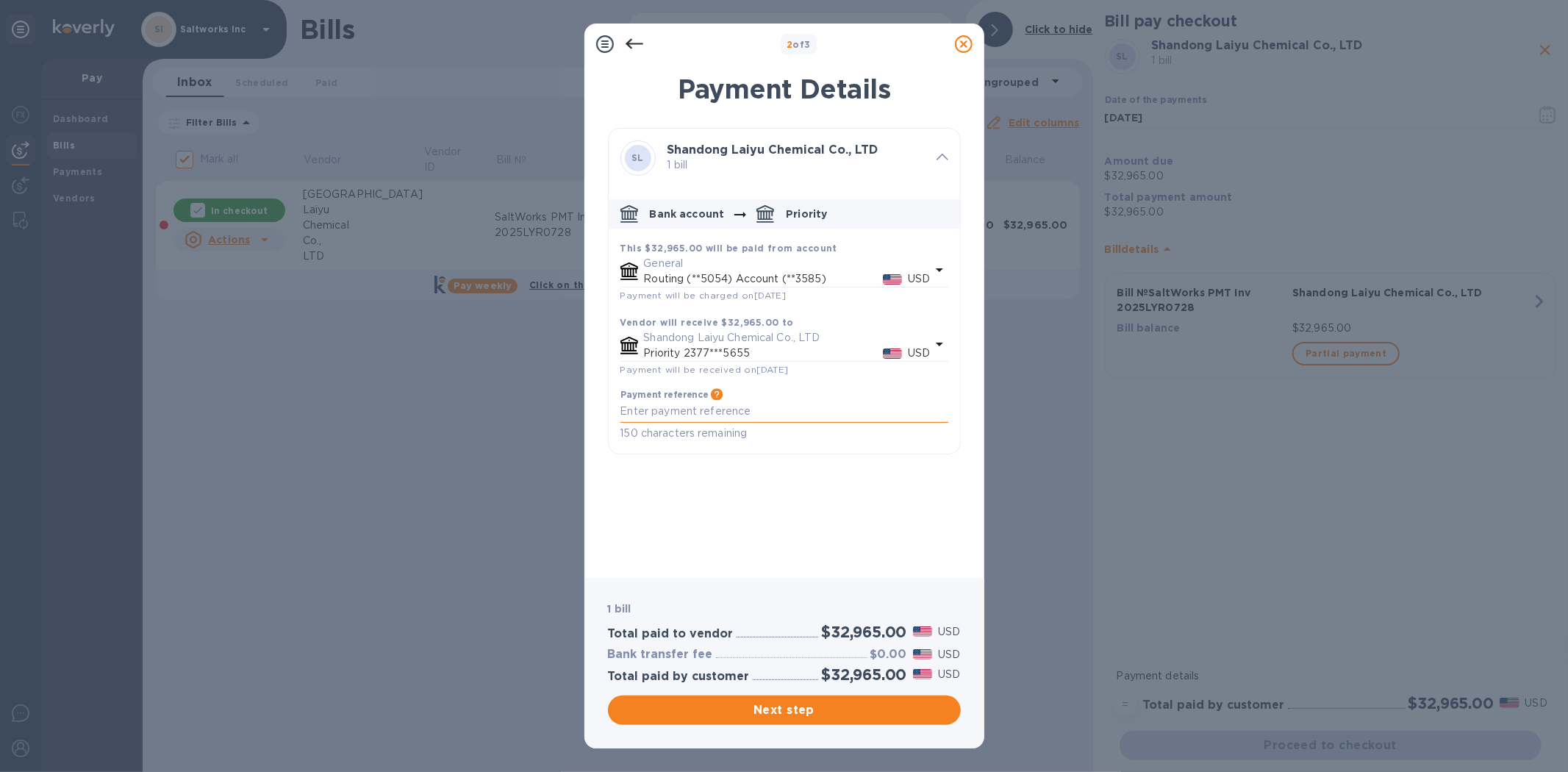
click at [688, 417] on textarea "default-method" at bounding box center [784, 411] width 328 height 12
paste textarea "SaltWorks PMT Inv 2025LYR0728"
type textarea "SaltWorks PMT Inv 2025LYR0728"
click at [776, 702] on span "Next step" at bounding box center [784, 710] width 329 height 17
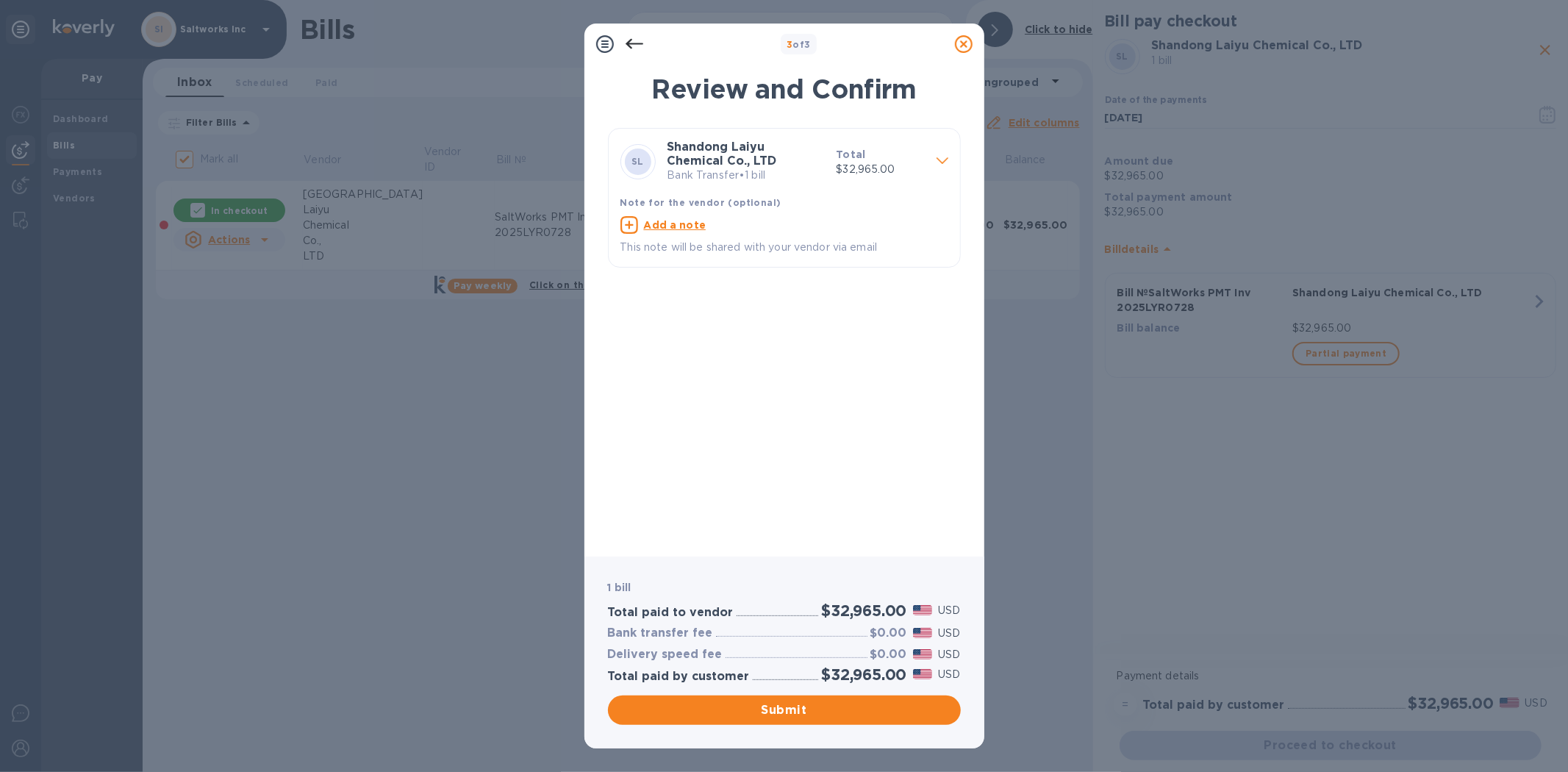
click at [663, 231] on u "Add a note" at bounding box center [675, 225] width 63 height 12
click at [665, 228] on textarea at bounding box center [772, 227] width 304 height 12
paste textarea "SaltWorks PMT Inv 2025LYR0728"
type textarea "SaltWorks PMT Inv 2025LYR0728"
click at [783, 709] on span "Submit" at bounding box center [784, 710] width 329 height 17
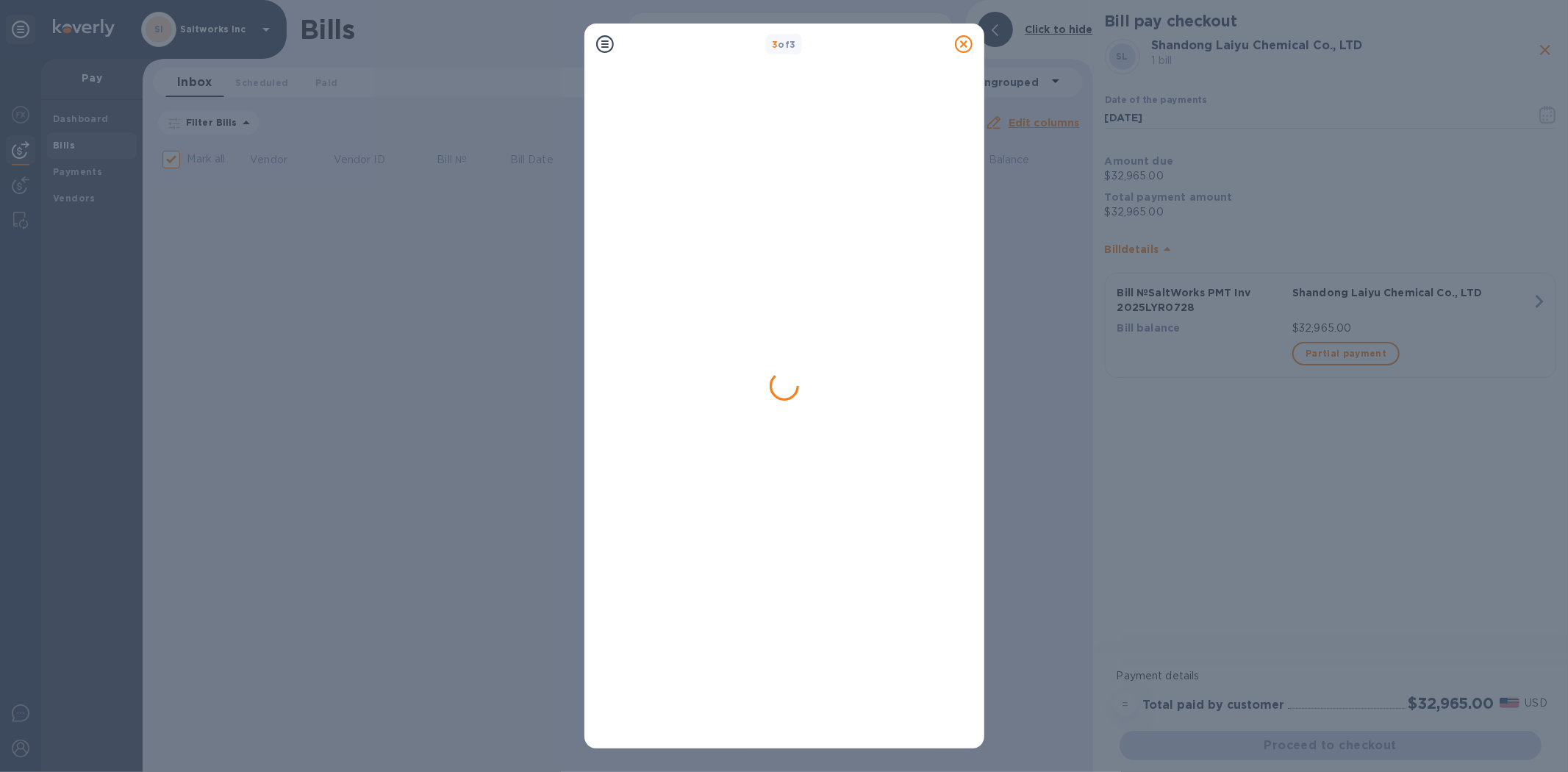
checkbox input "false"
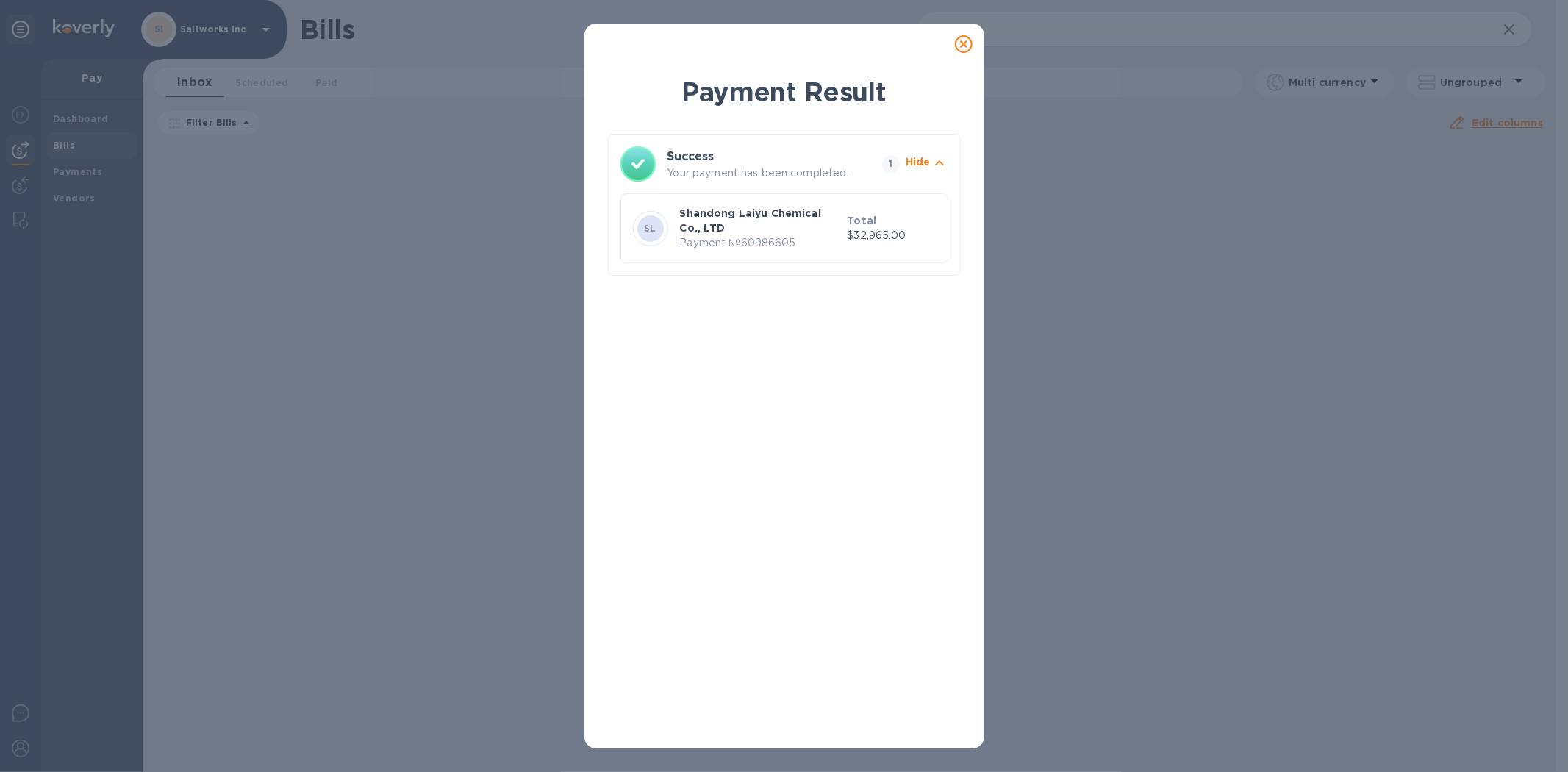
click at [963, 42] on icon at bounding box center [963, 44] width 17 height 17
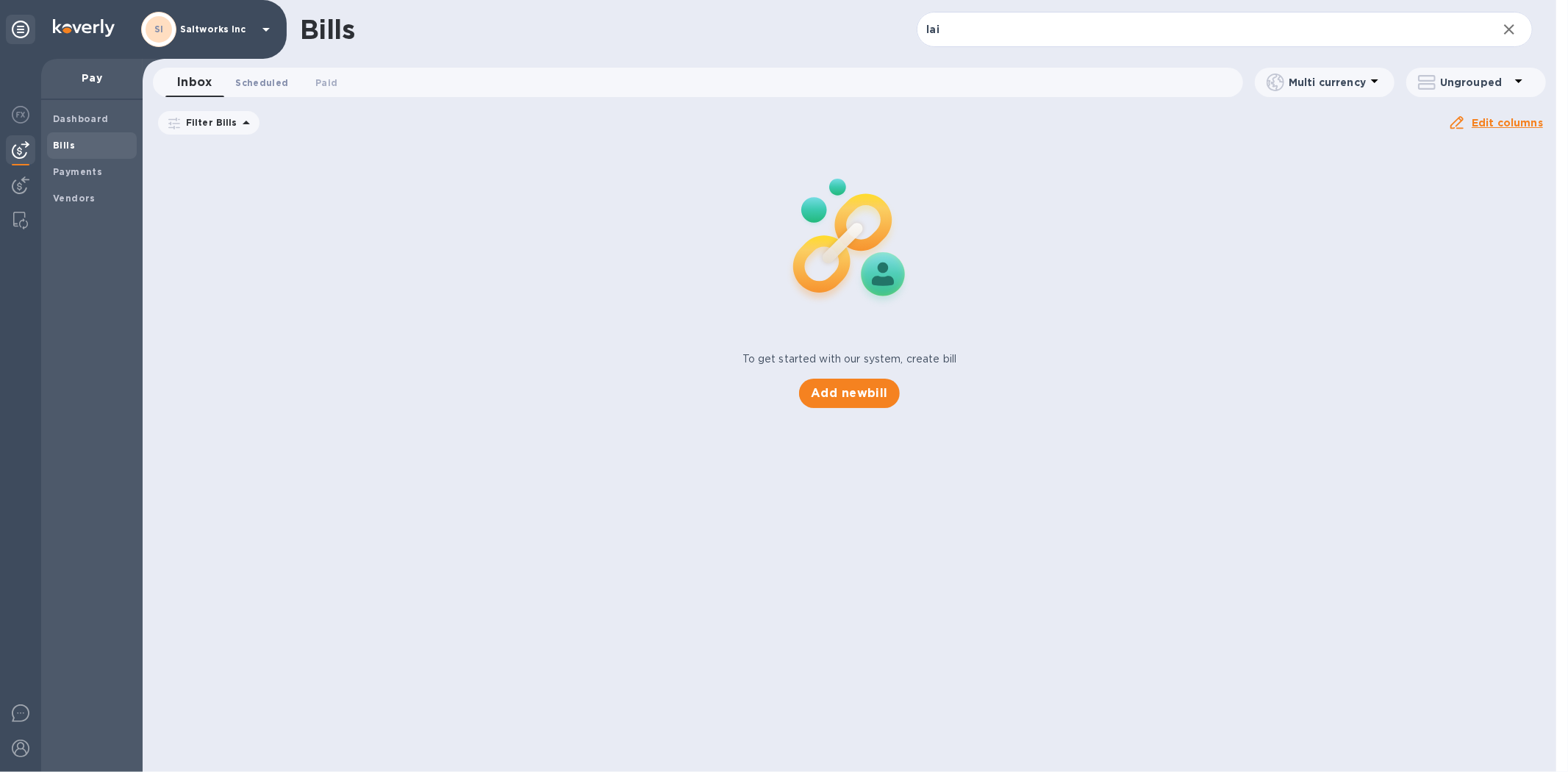
click at [261, 83] on span "Scheduled 0" at bounding box center [261, 83] width 53 height 16
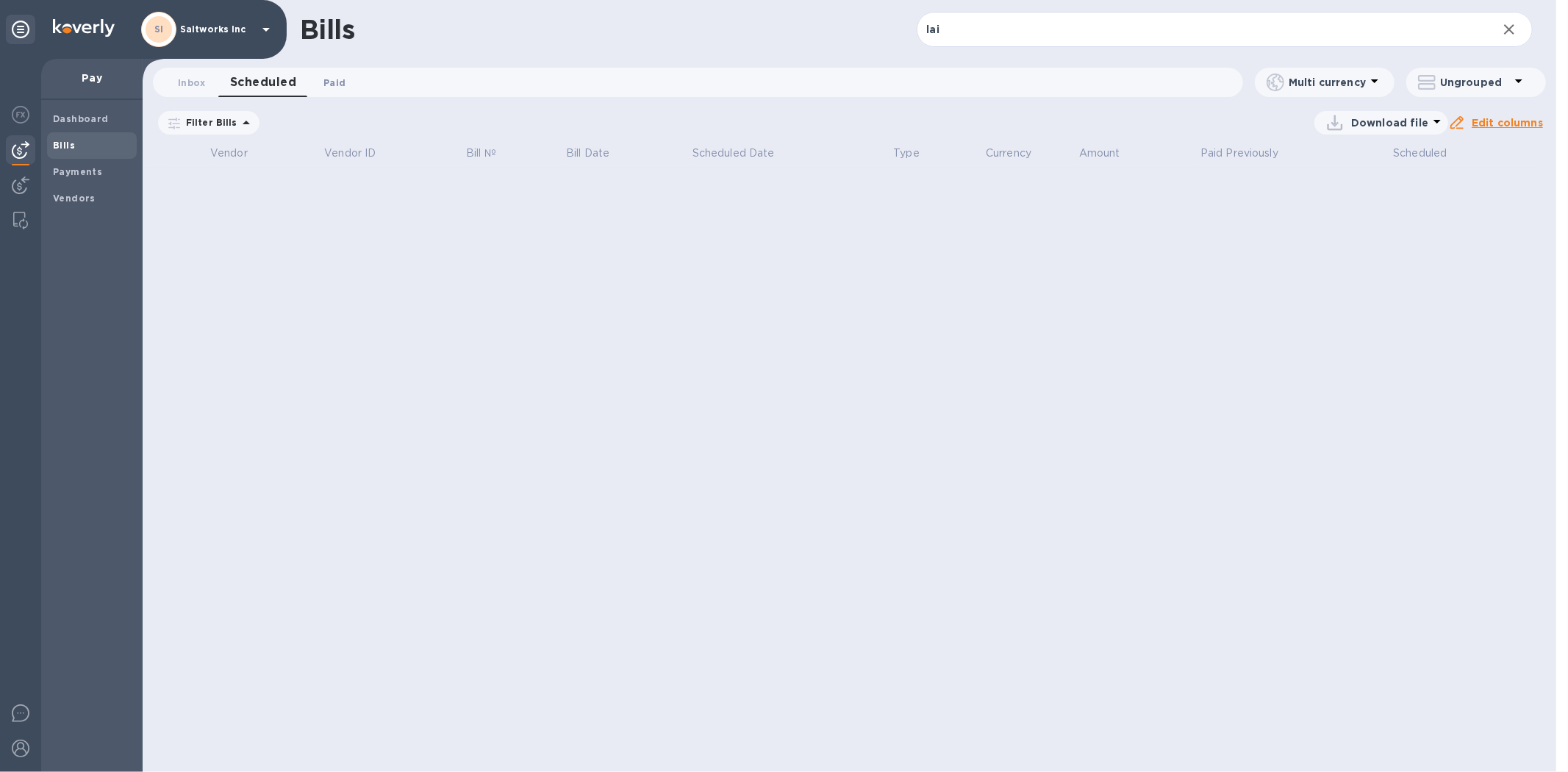
click at [333, 78] on span "Paid 0" at bounding box center [334, 83] width 22 height 16
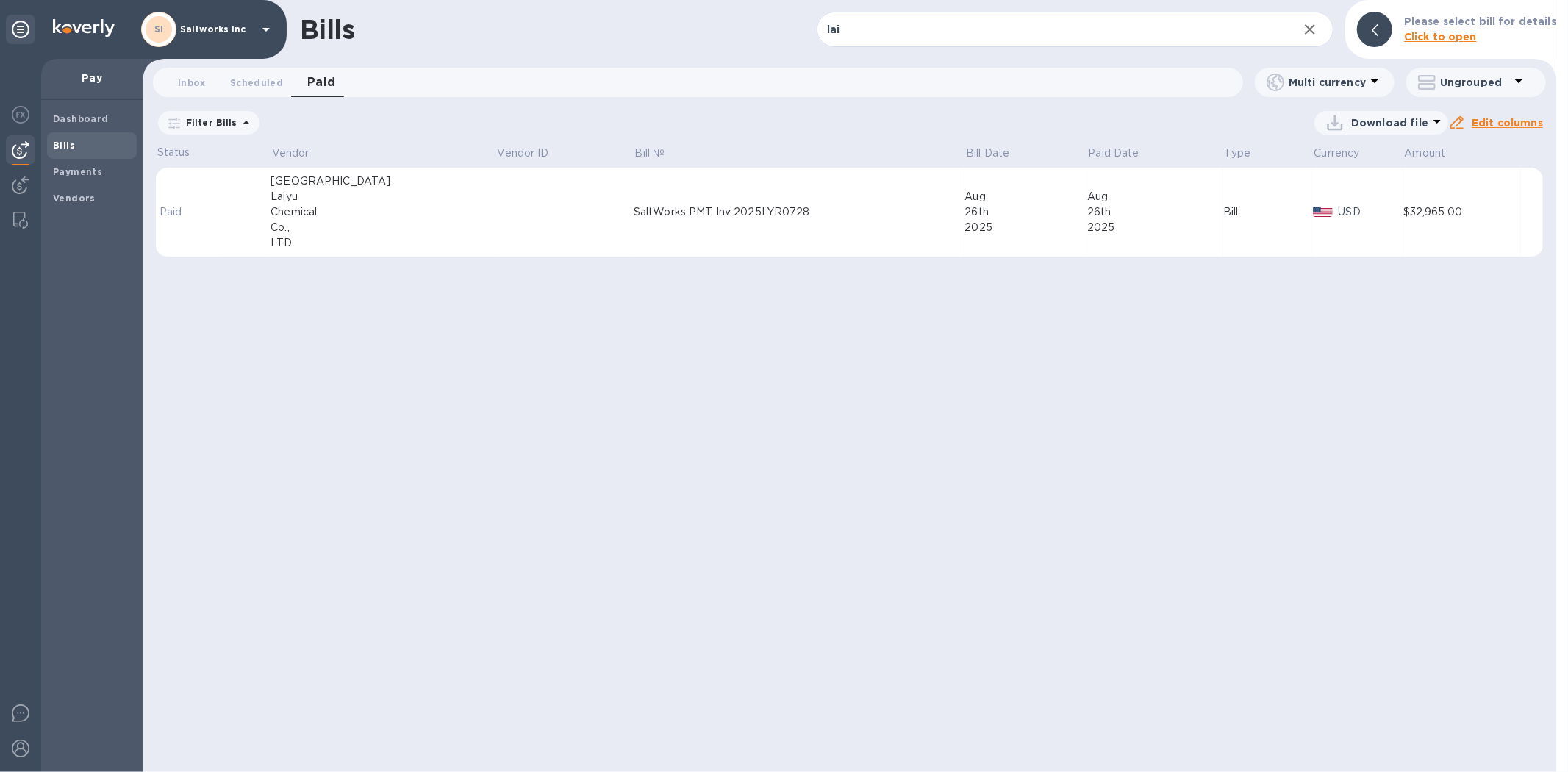
click at [390, 214] on div "Chemical" at bounding box center [383, 213] width 226 height 16
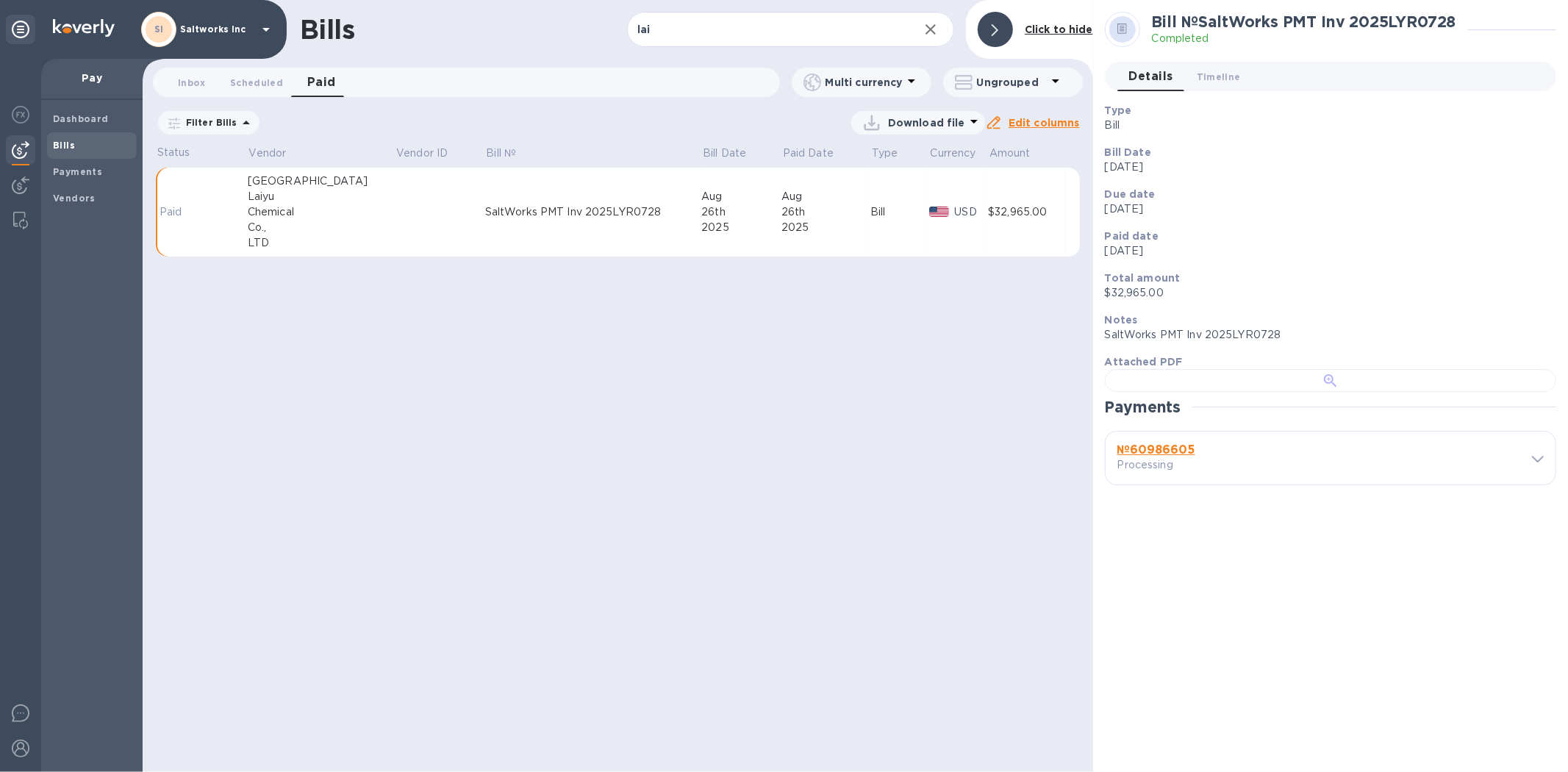
scroll to position [327, 0]
click at [1185, 457] on b "№ 60986605" at bounding box center [1156, 450] width 78 height 14
